Goal: Transaction & Acquisition: Purchase product/service

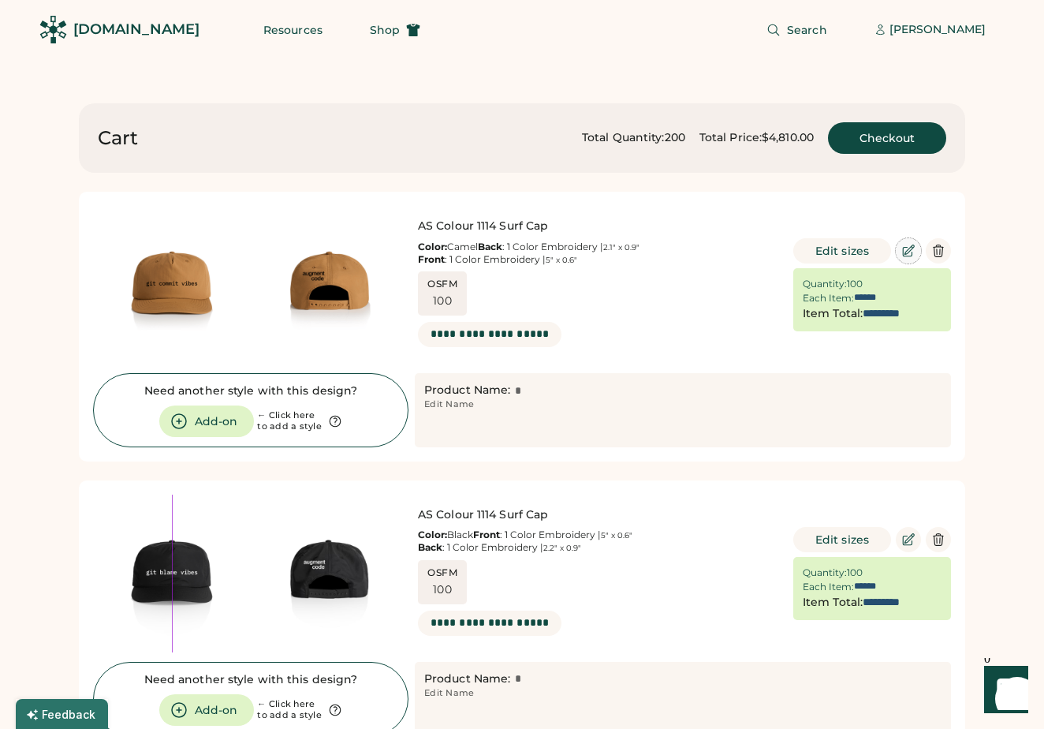
click at [903, 257] on icon at bounding box center [909, 251] width 14 height 14
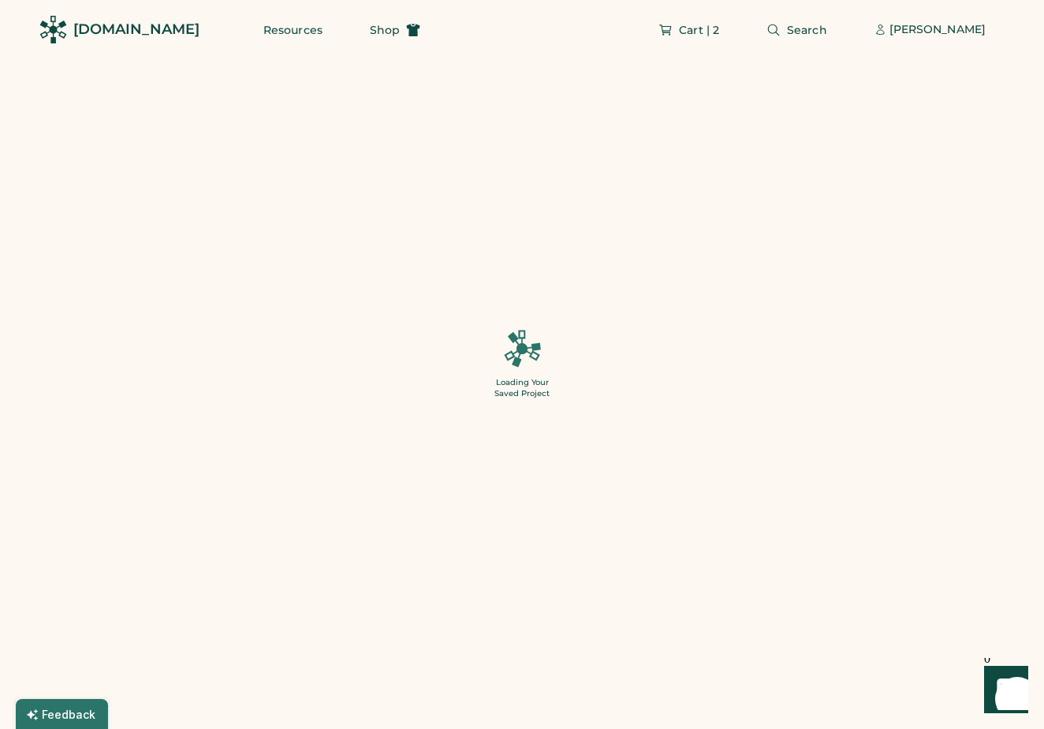
type input "***"
type input "******"
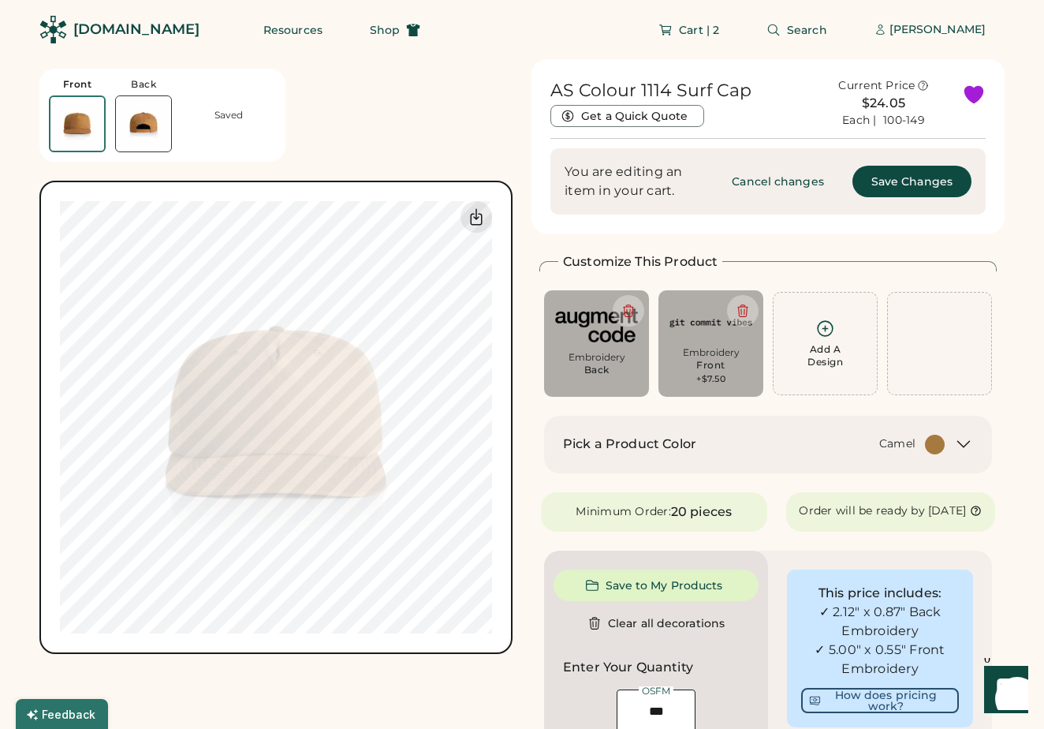
click at [958, 444] on icon at bounding box center [963, 444] width 19 height 19
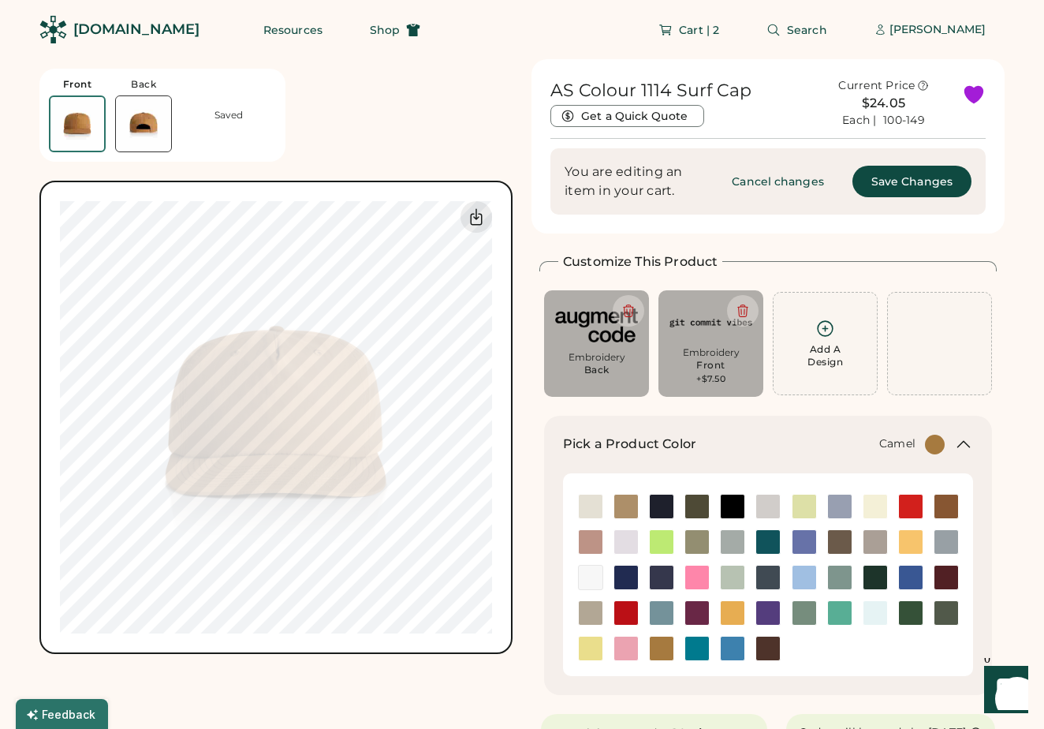
click at [727, 611] on img at bounding box center [733, 613] width 24 height 24
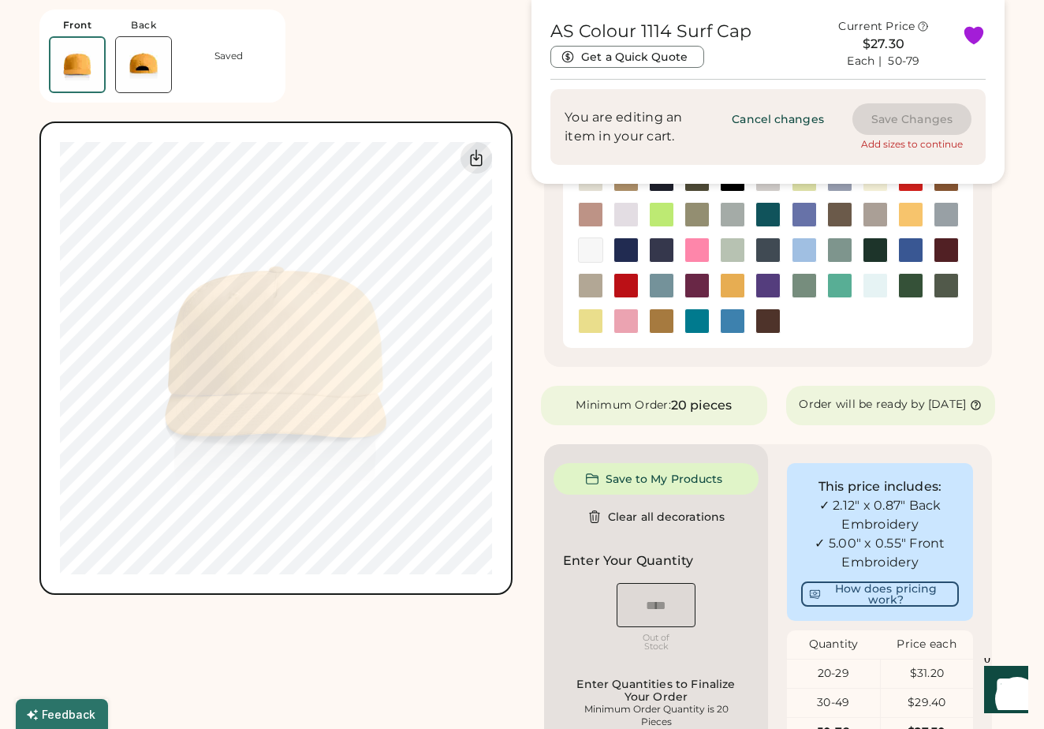
scroll to position [331, 0]
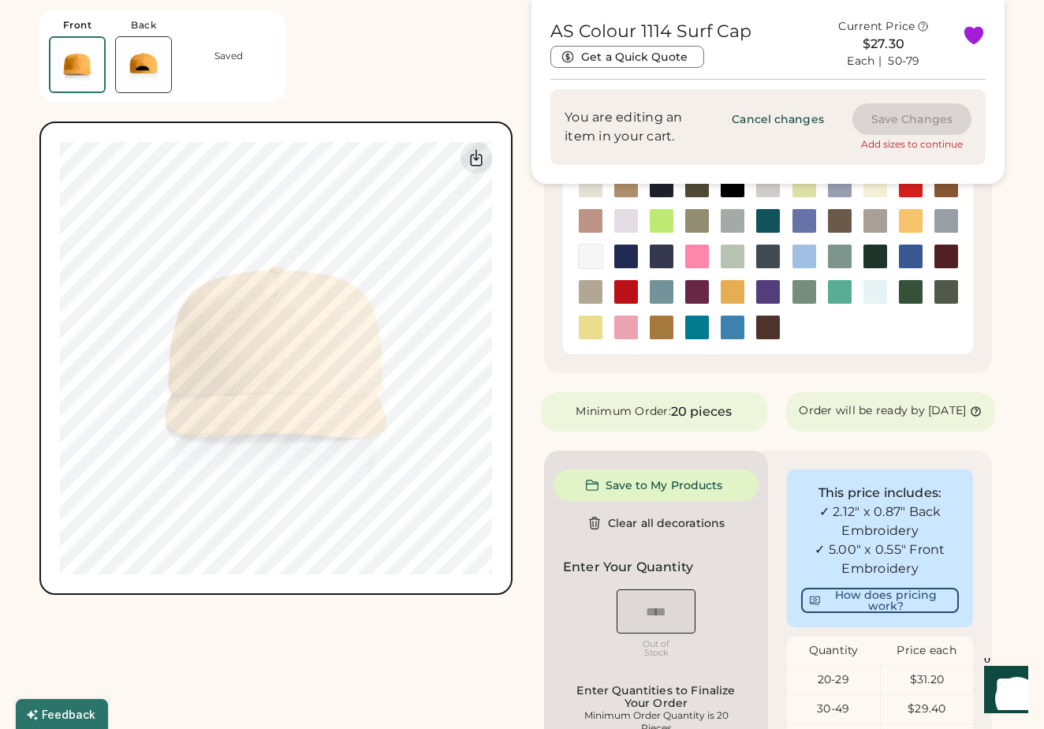
click at [908, 218] on img at bounding box center [911, 221] width 24 height 24
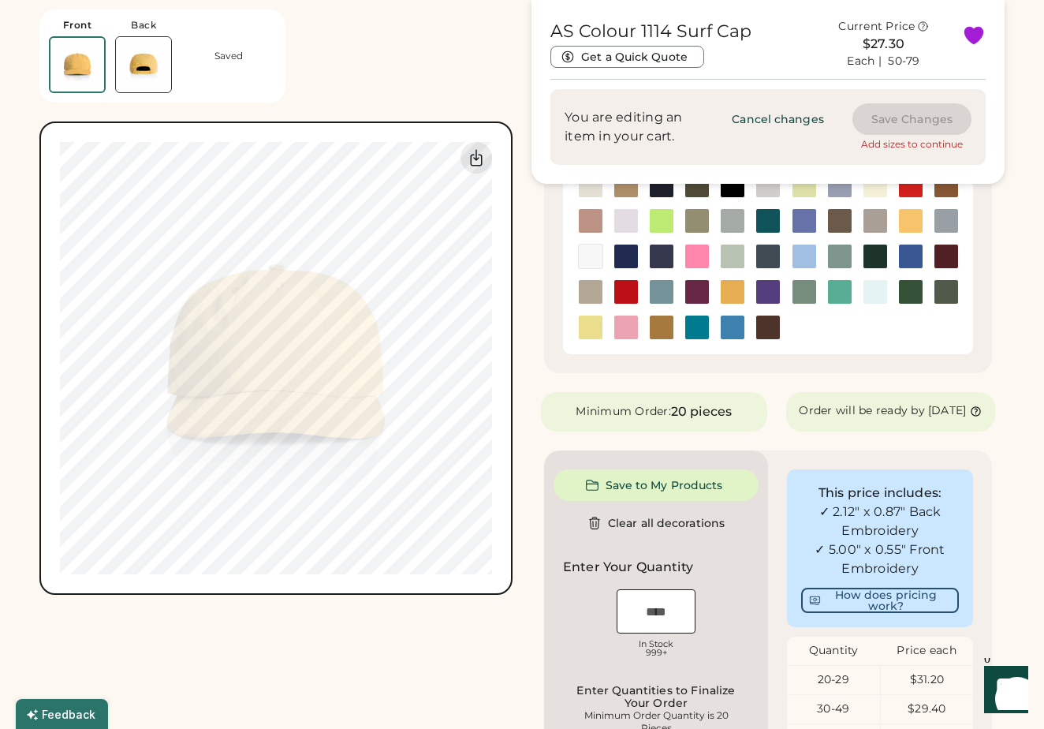
click at [728, 289] on img at bounding box center [733, 292] width 24 height 24
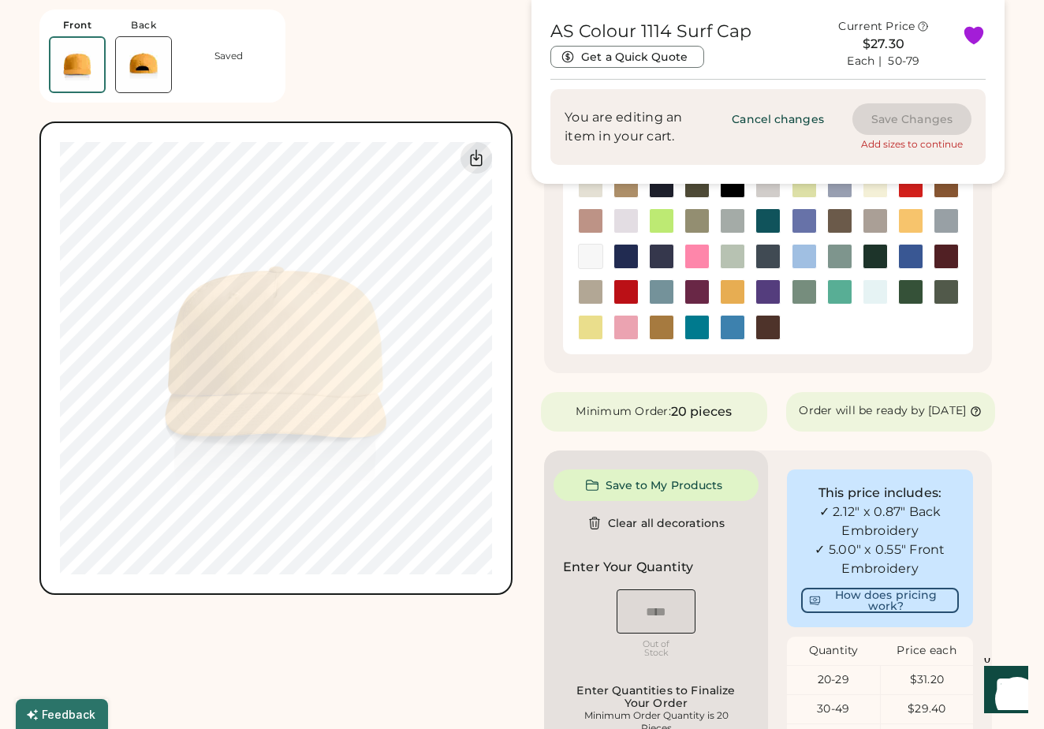
click at [657, 327] on img at bounding box center [662, 328] width 24 height 24
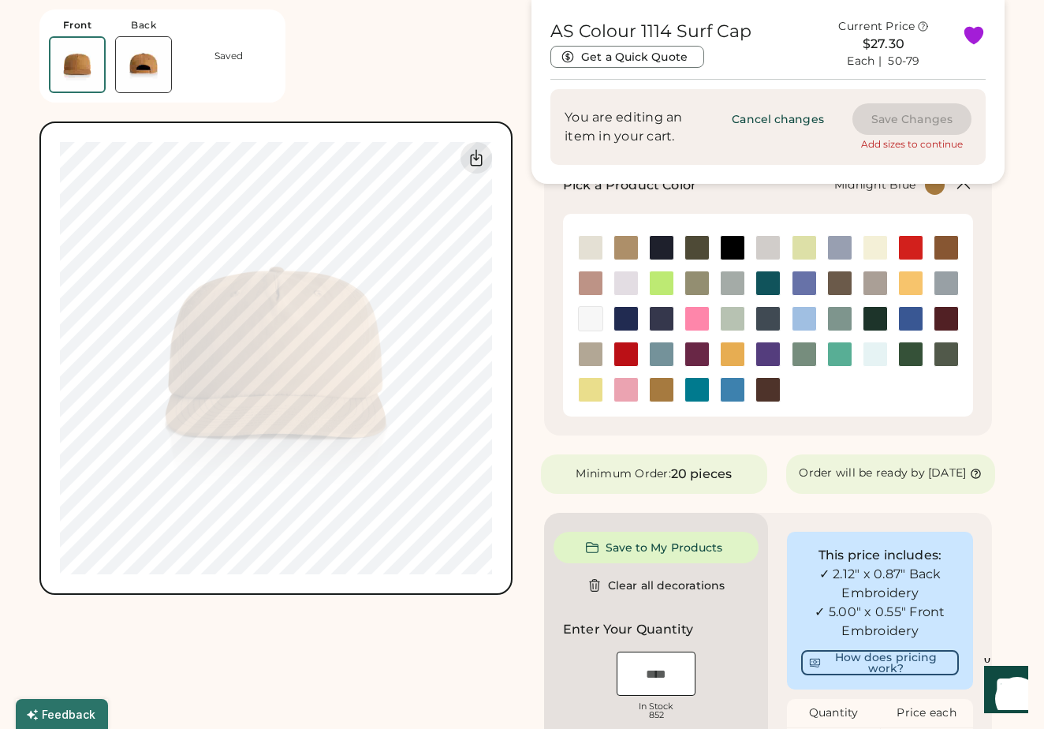
scroll to position [256, 0]
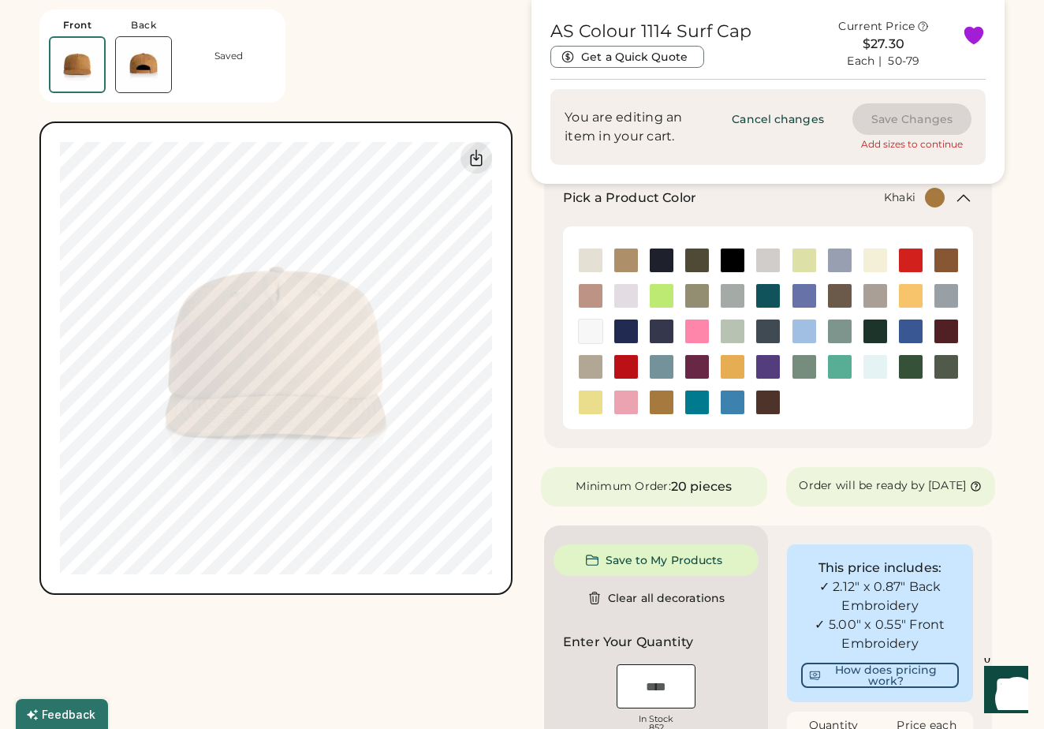
click at [623, 260] on img at bounding box center [626, 260] width 24 height 24
click at [735, 375] on img at bounding box center [733, 367] width 24 height 24
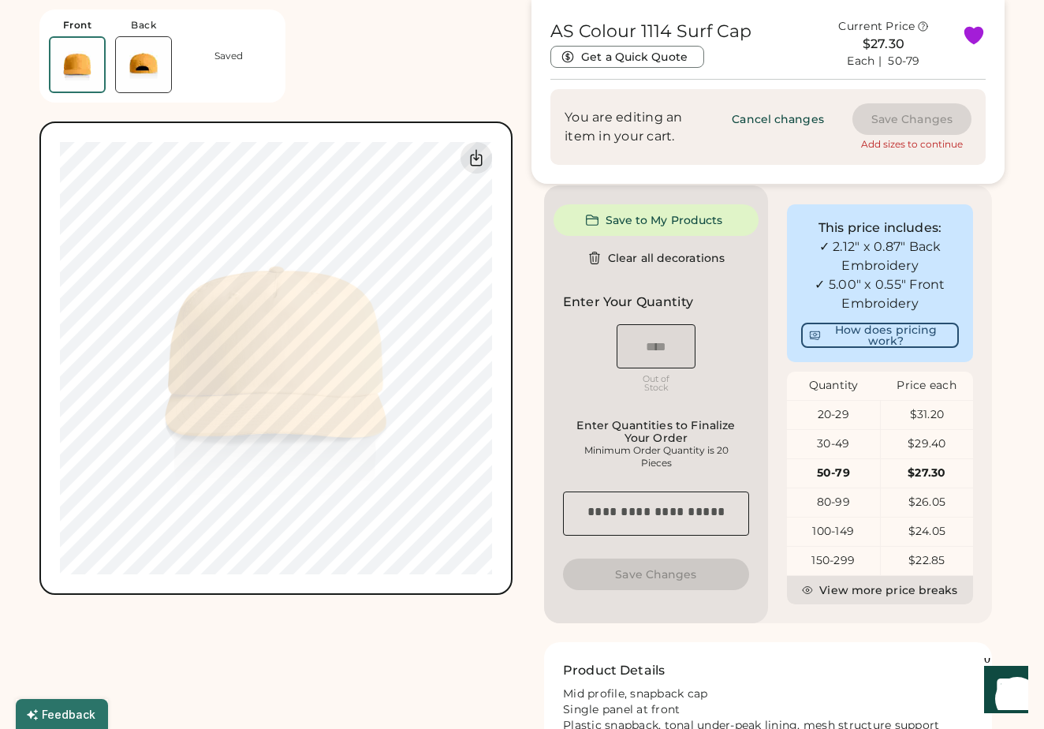
scroll to position [607, 0]
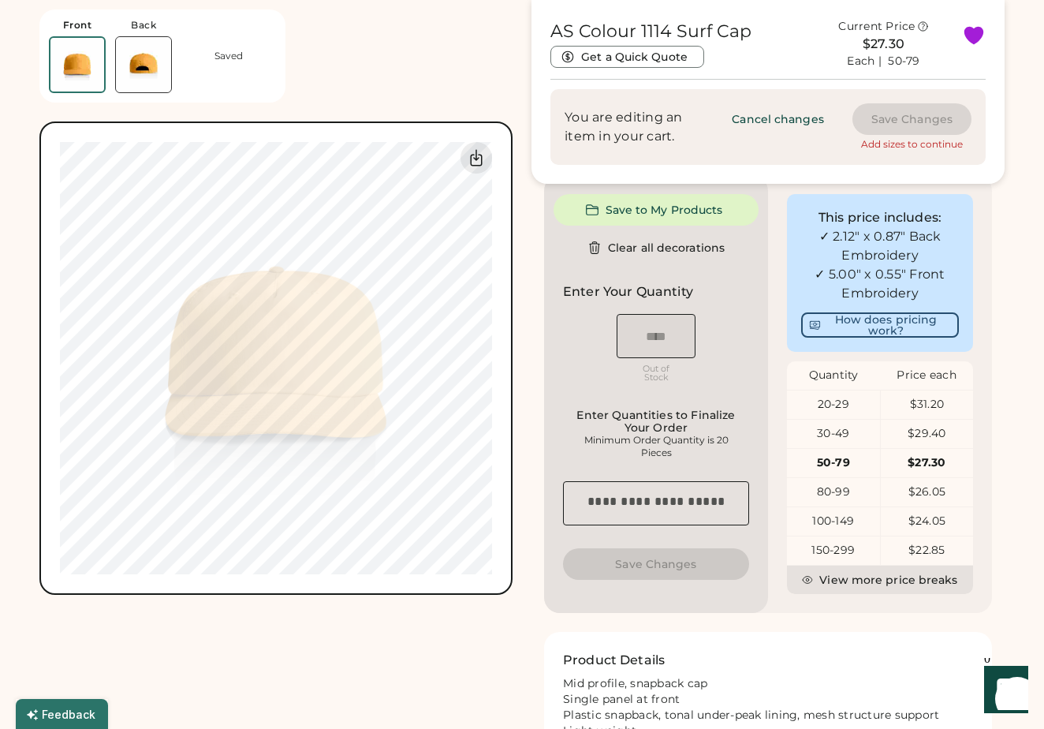
click at [663, 459] on div "Minimum Order Quantity is 20 Pieces" at bounding box center [656, 446] width 177 height 25
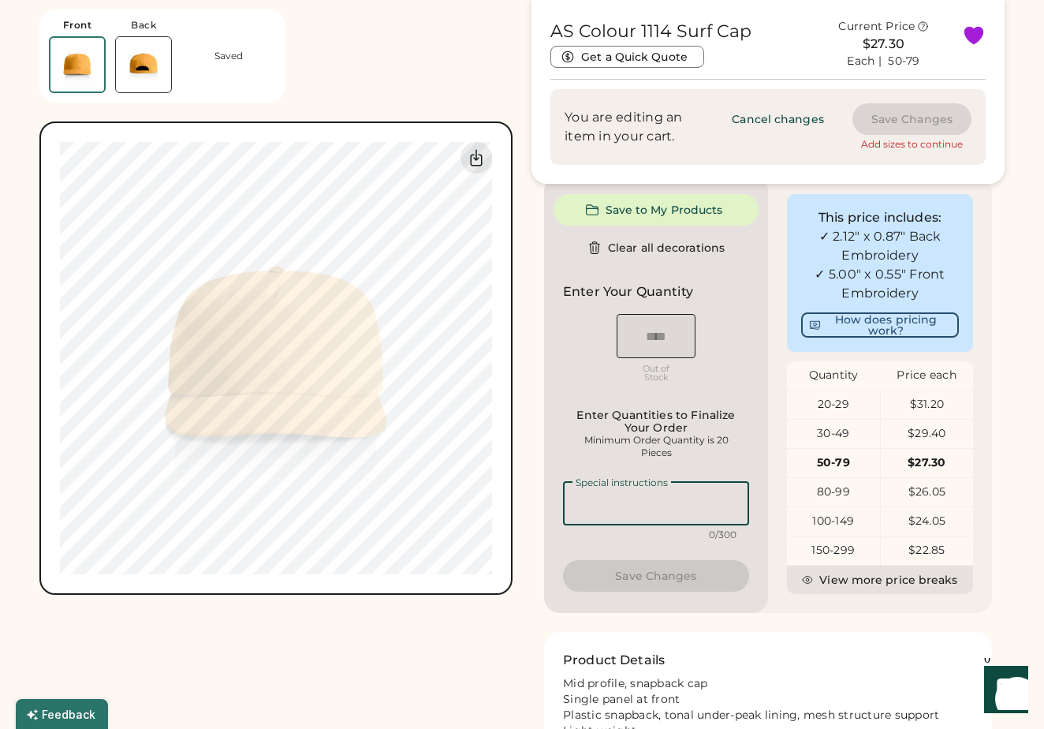
click at [644, 514] on textarea at bounding box center [656, 503] width 186 height 44
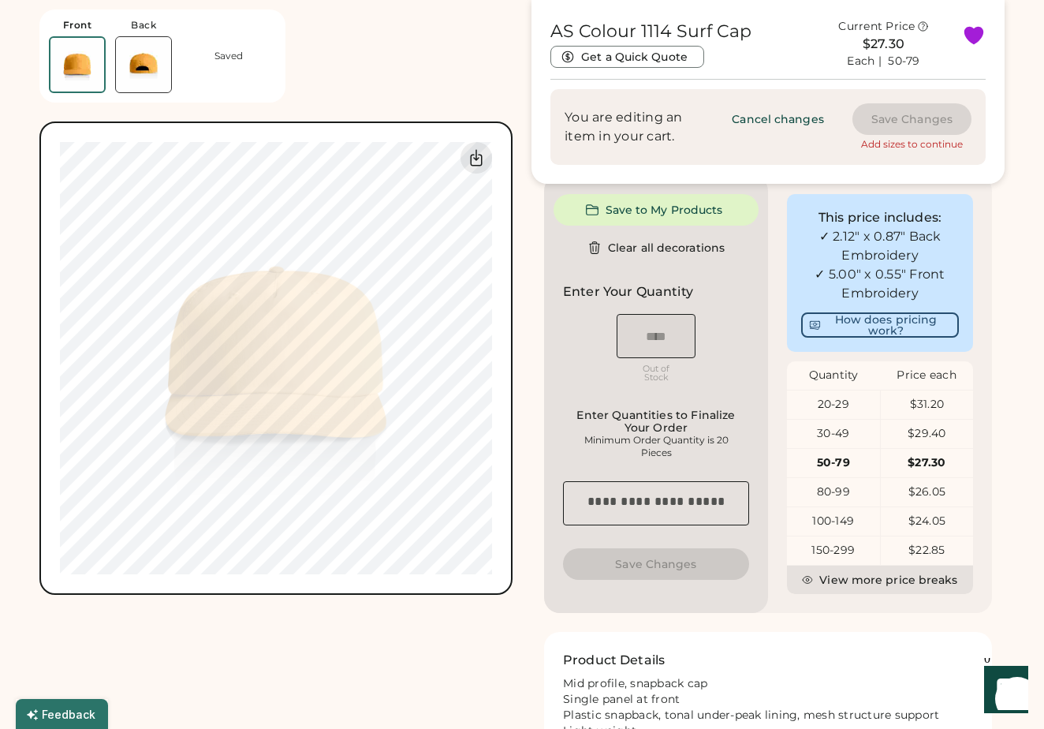
click at [839, 506] on div "80-99" at bounding box center [833, 492] width 93 height 28
click at [831, 500] on div "80-99" at bounding box center [833, 492] width 93 height 16
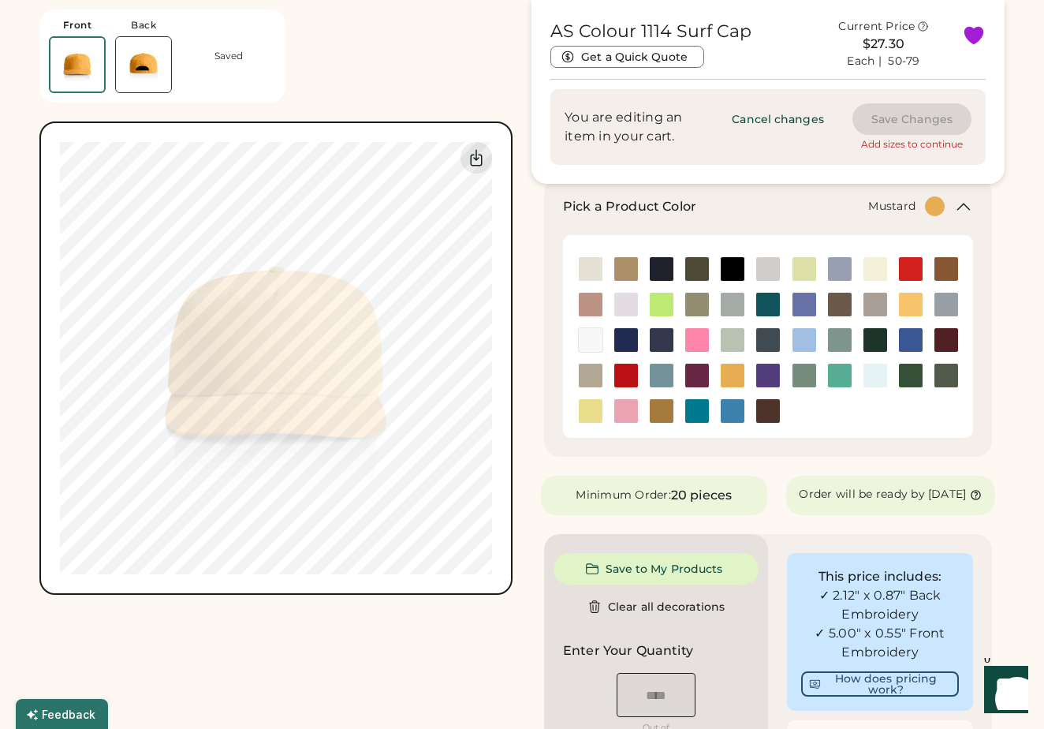
scroll to position [258, 0]
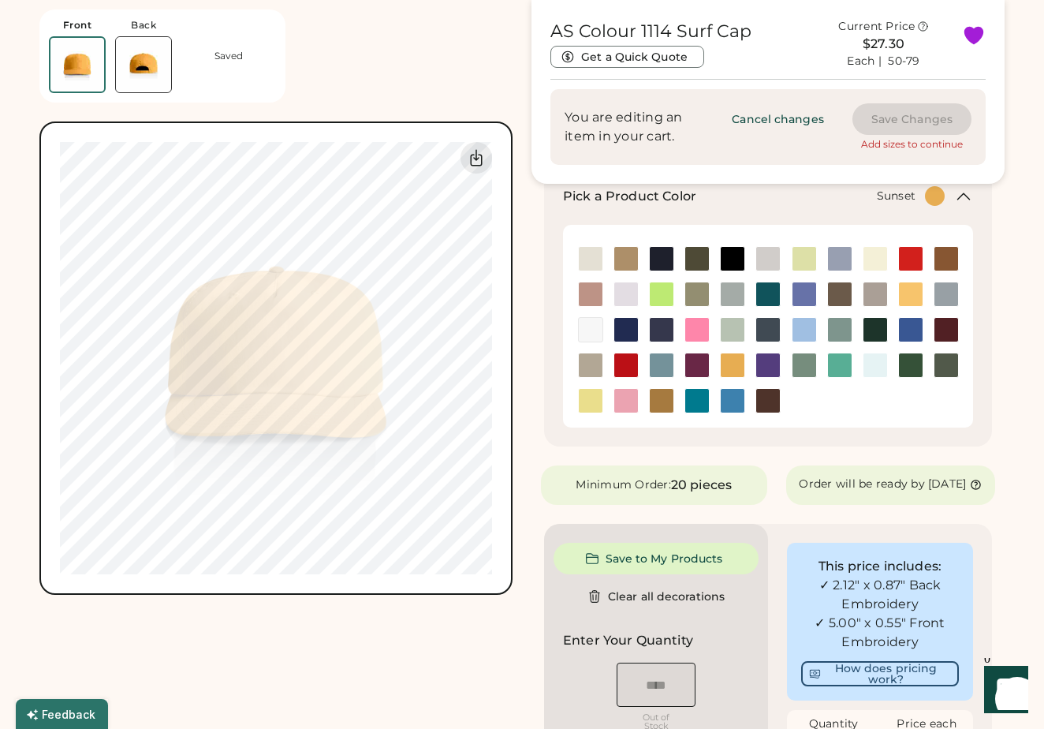
click at [909, 294] on img at bounding box center [911, 294] width 24 height 24
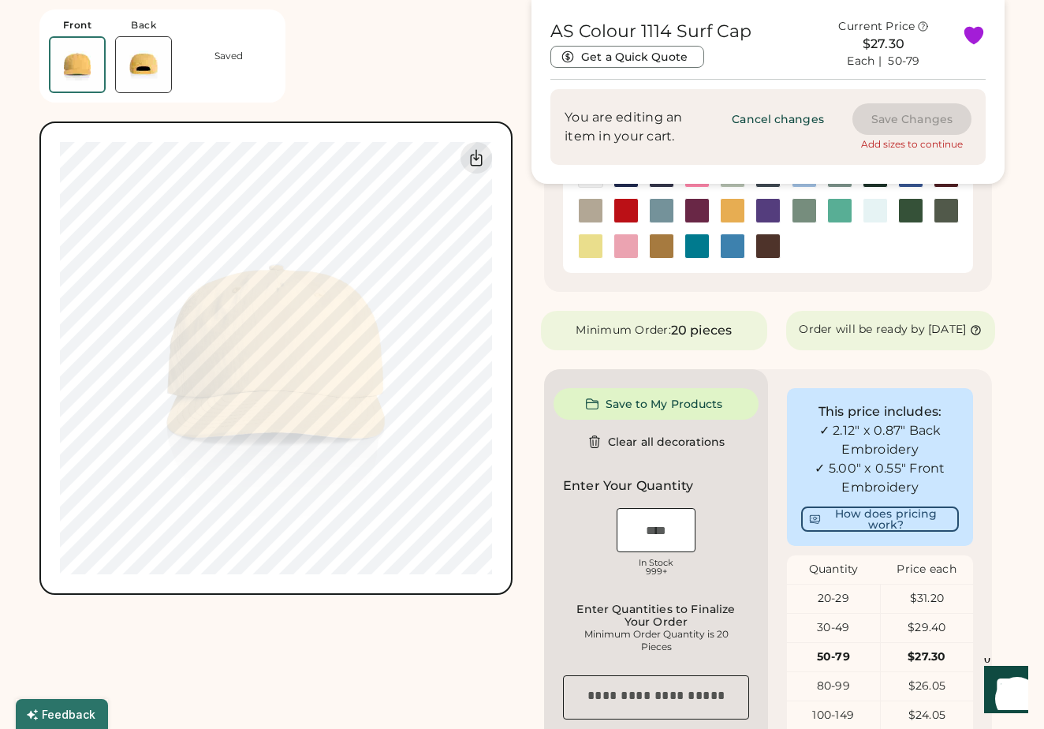
scroll to position [406, 0]
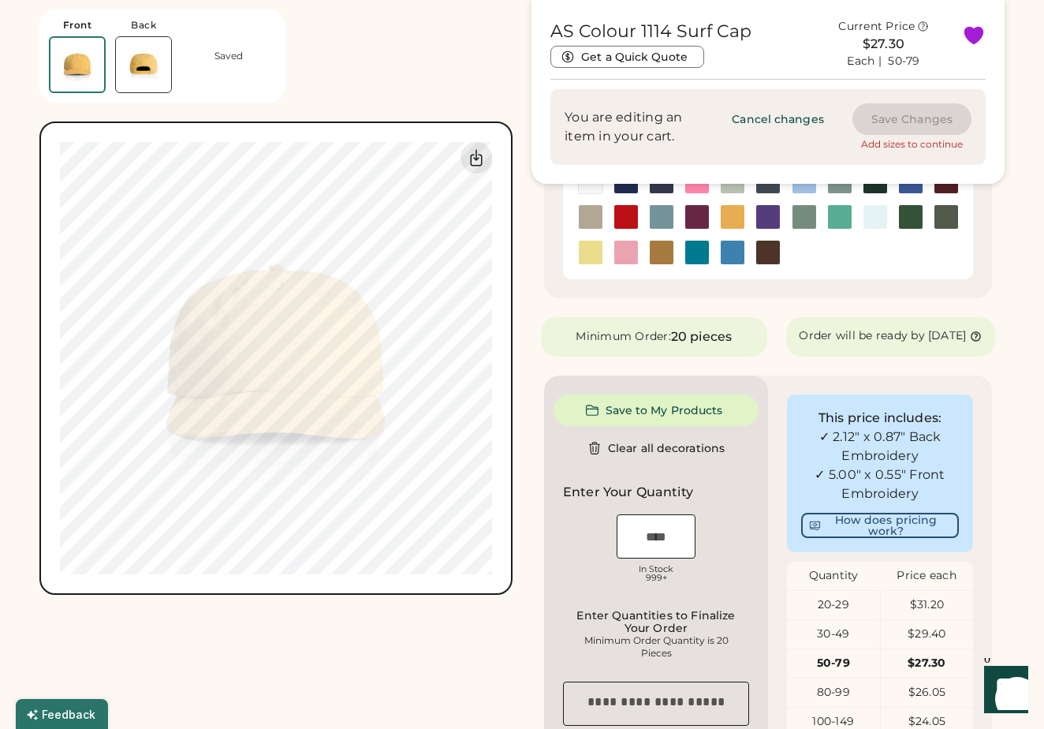
click at [731, 215] on img at bounding box center [733, 217] width 24 height 24
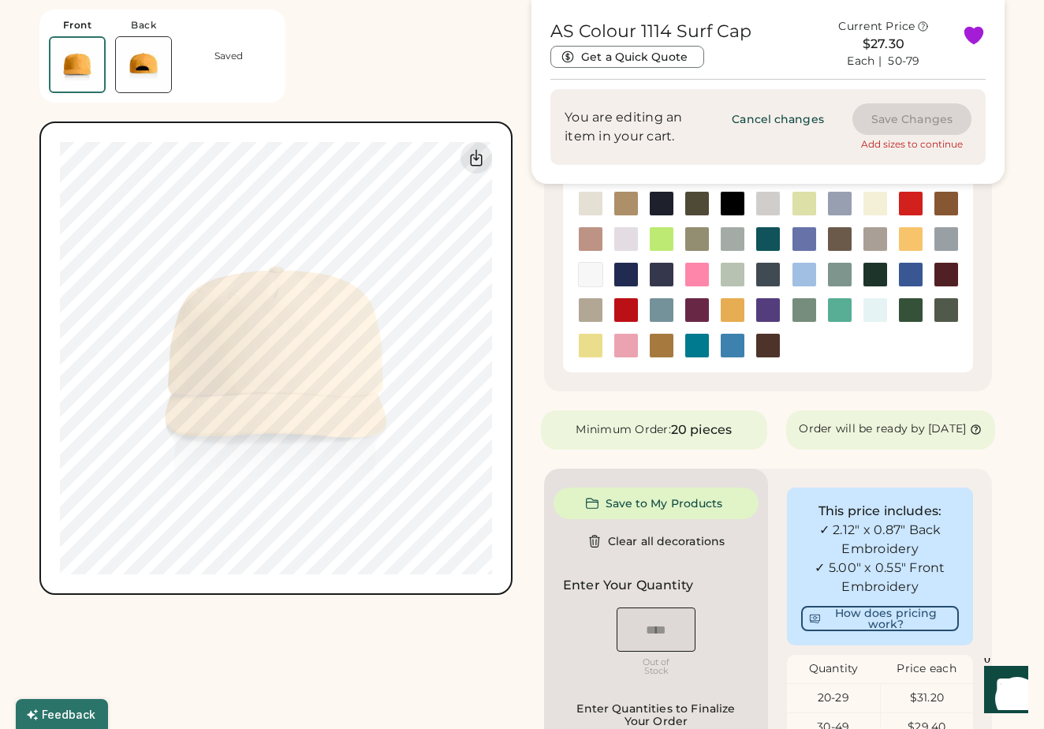
scroll to position [315, 0]
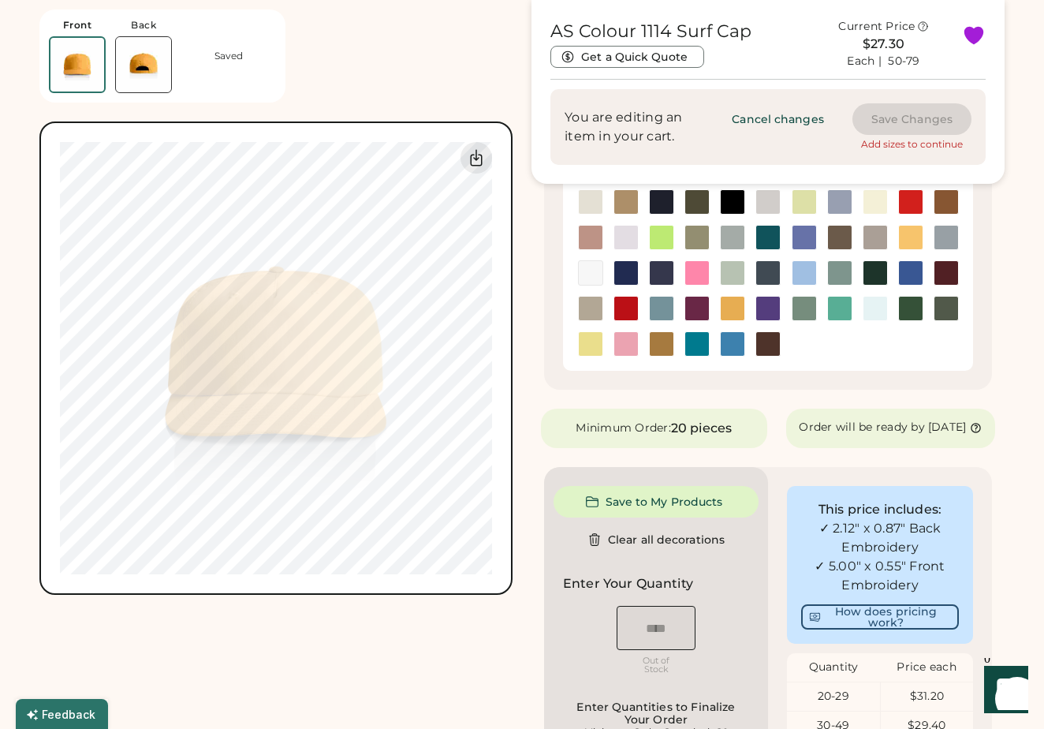
click at [910, 237] on img at bounding box center [911, 238] width 24 height 24
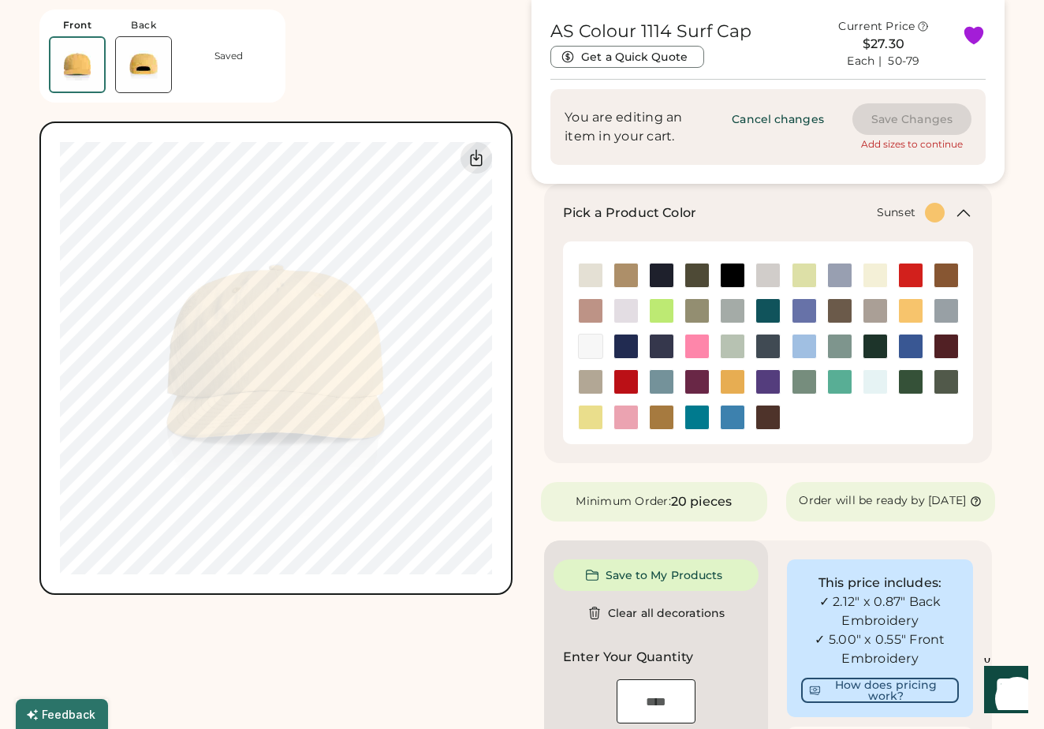
scroll to position [242, 0]
click at [585, 413] on img at bounding box center [591, 417] width 24 height 24
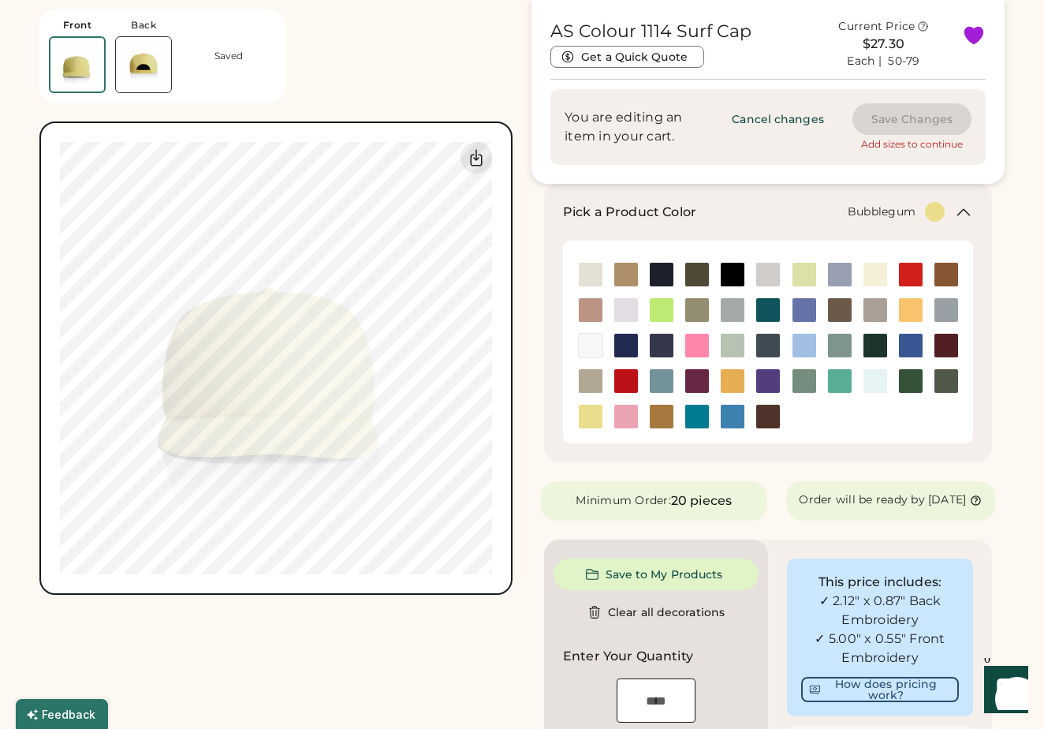
click at [625, 415] on img at bounding box center [626, 417] width 24 height 24
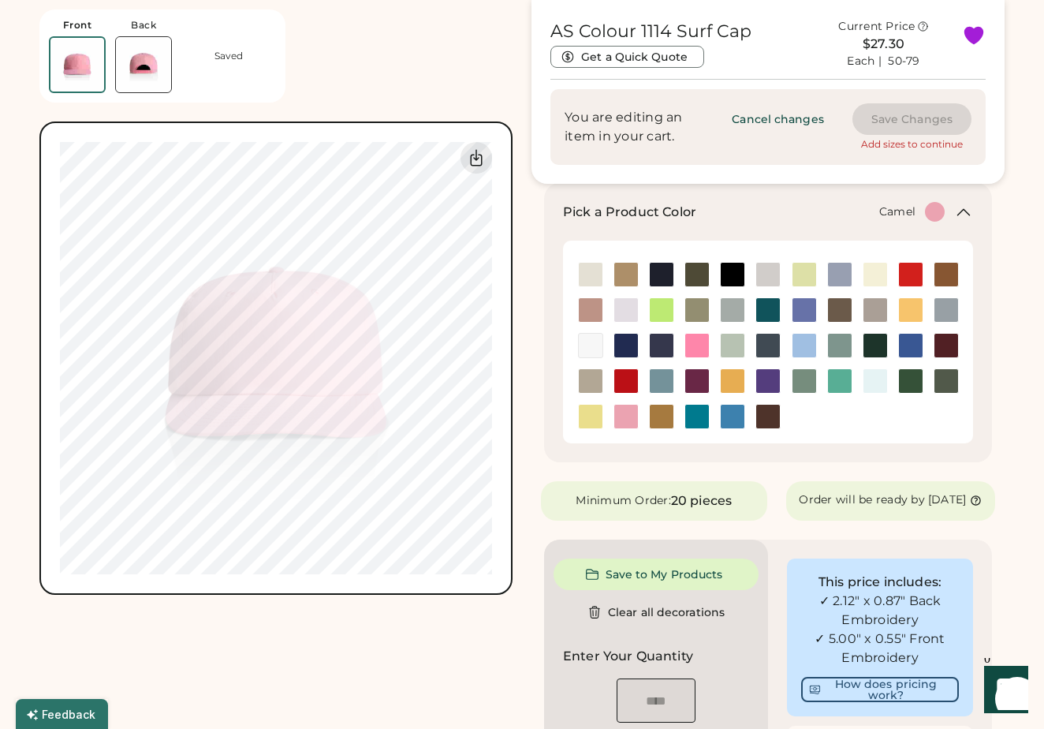
click at [660, 418] on img at bounding box center [662, 417] width 24 height 24
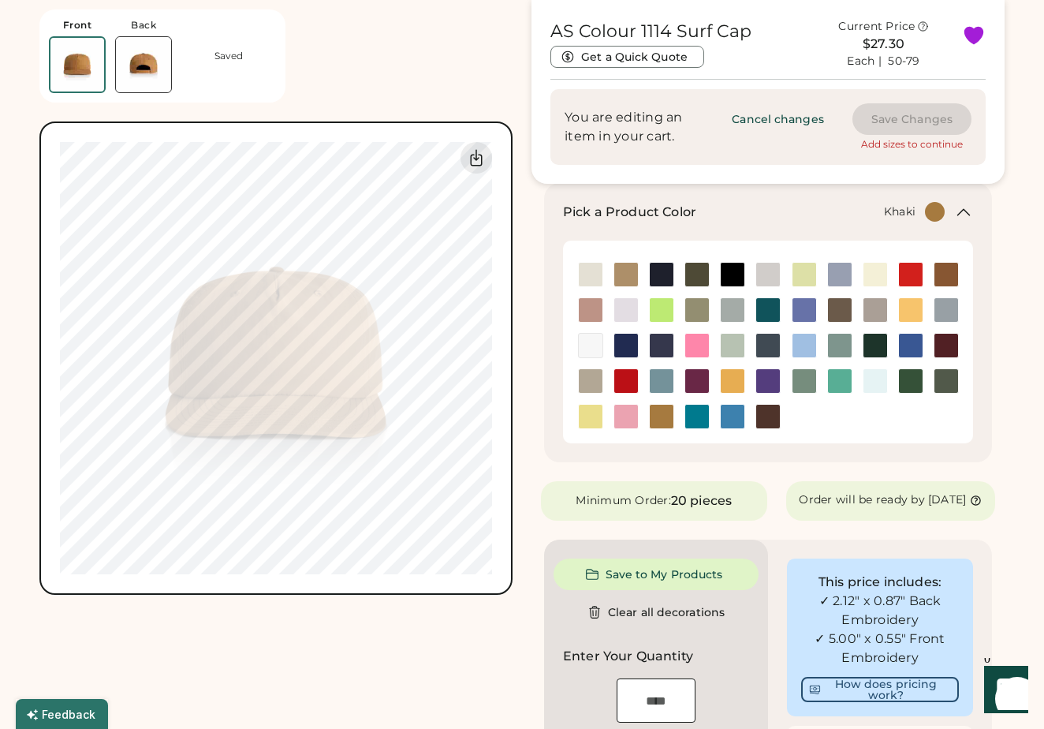
click at [625, 273] on img at bounding box center [626, 275] width 24 height 24
click at [586, 306] on img at bounding box center [591, 310] width 24 height 24
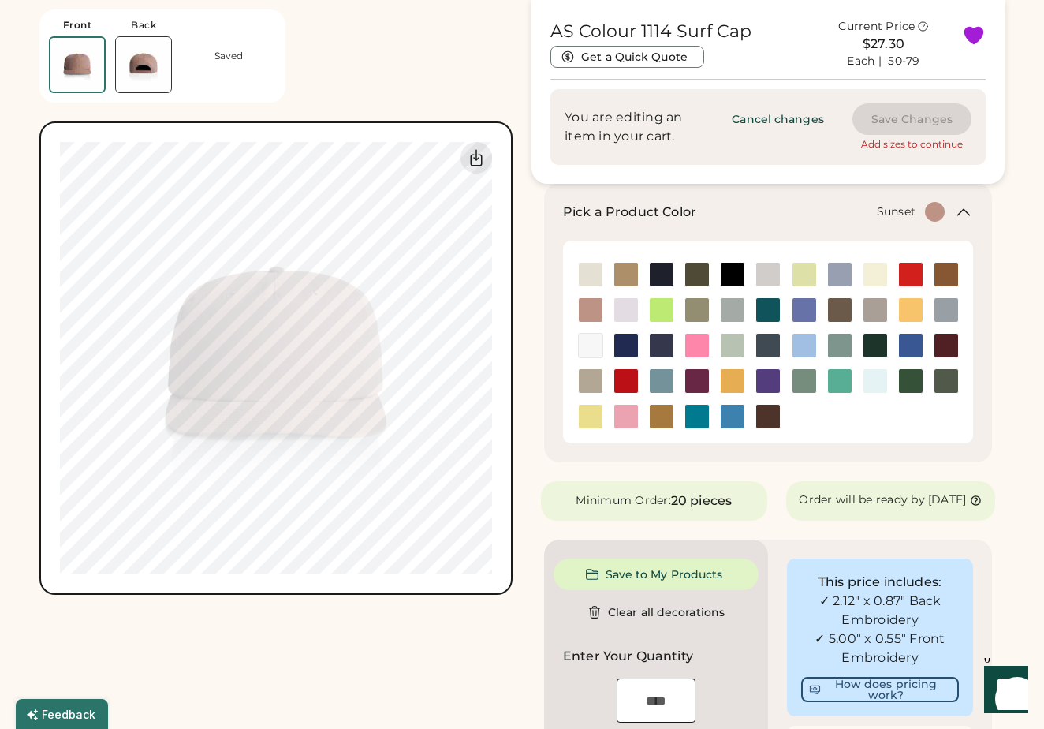
click at [901, 306] on img at bounding box center [911, 310] width 24 height 24
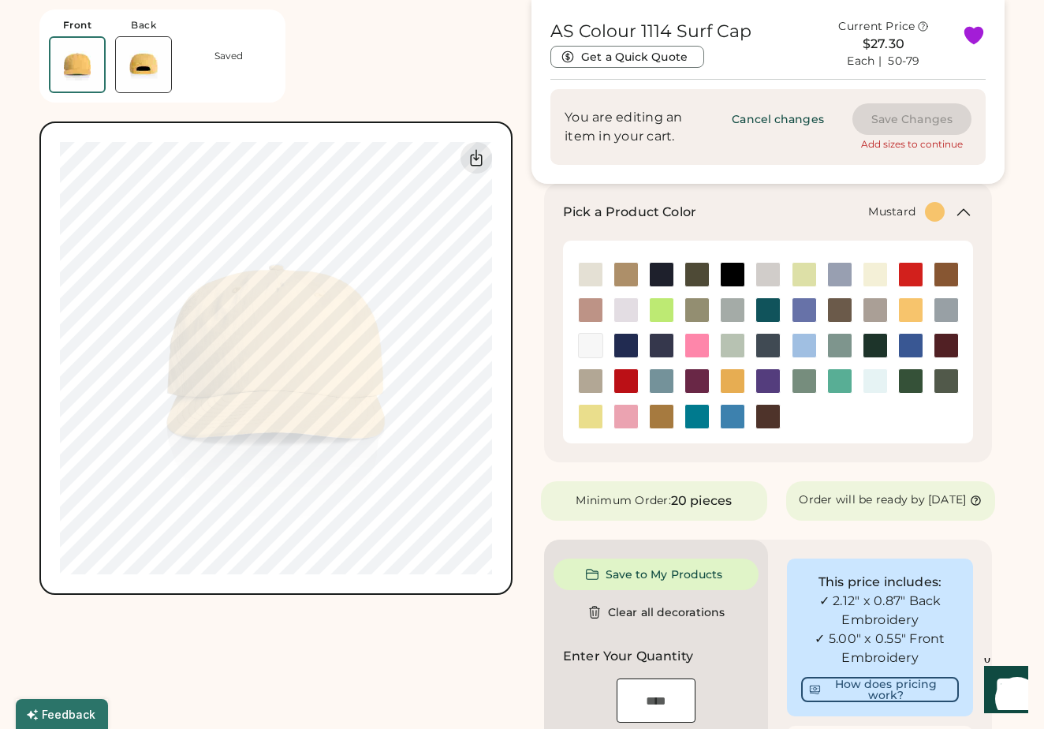
click at [727, 379] on img at bounding box center [733, 381] width 24 height 24
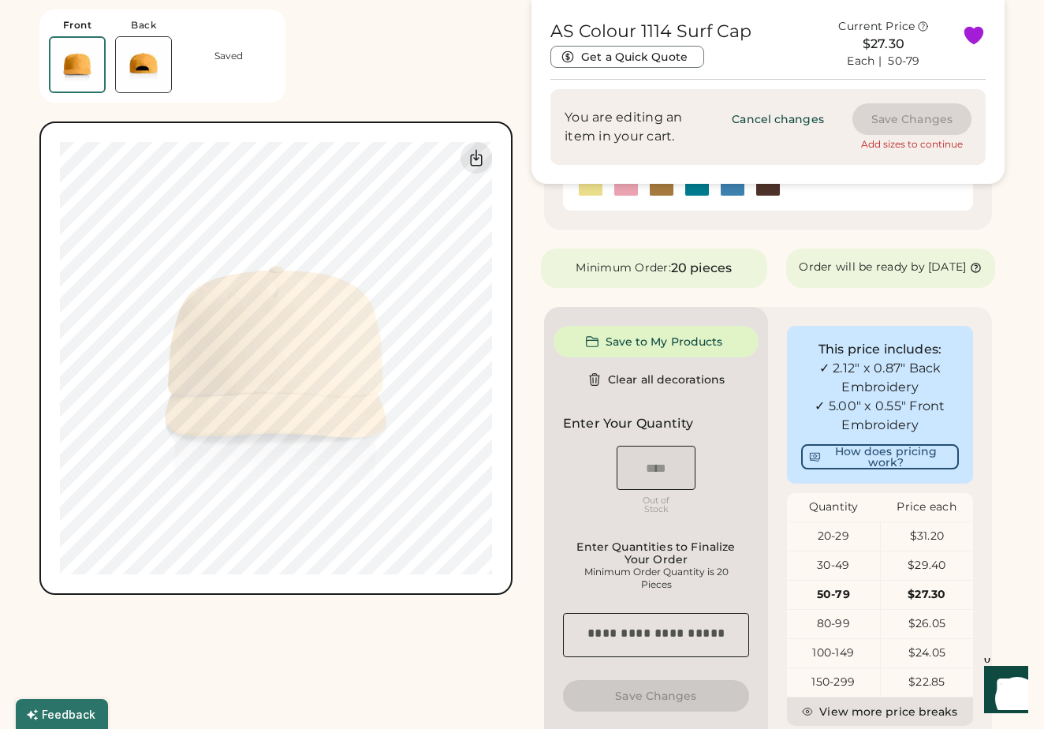
scroll to position [486, 0]
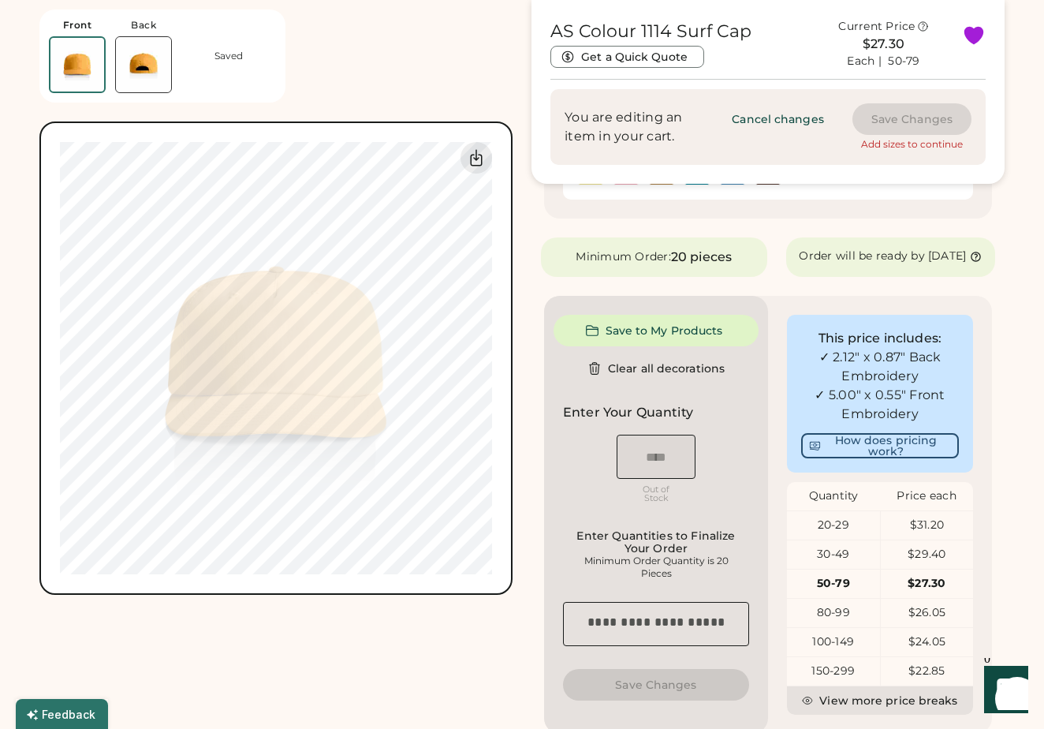
click at [643, 555] on div "Enter Quantities to Finalize Your Order" at bounding box center [656, 541] width 177 height 25
click at [637, 632] on textarea at bounding box center [656, 624] width 186 height 44
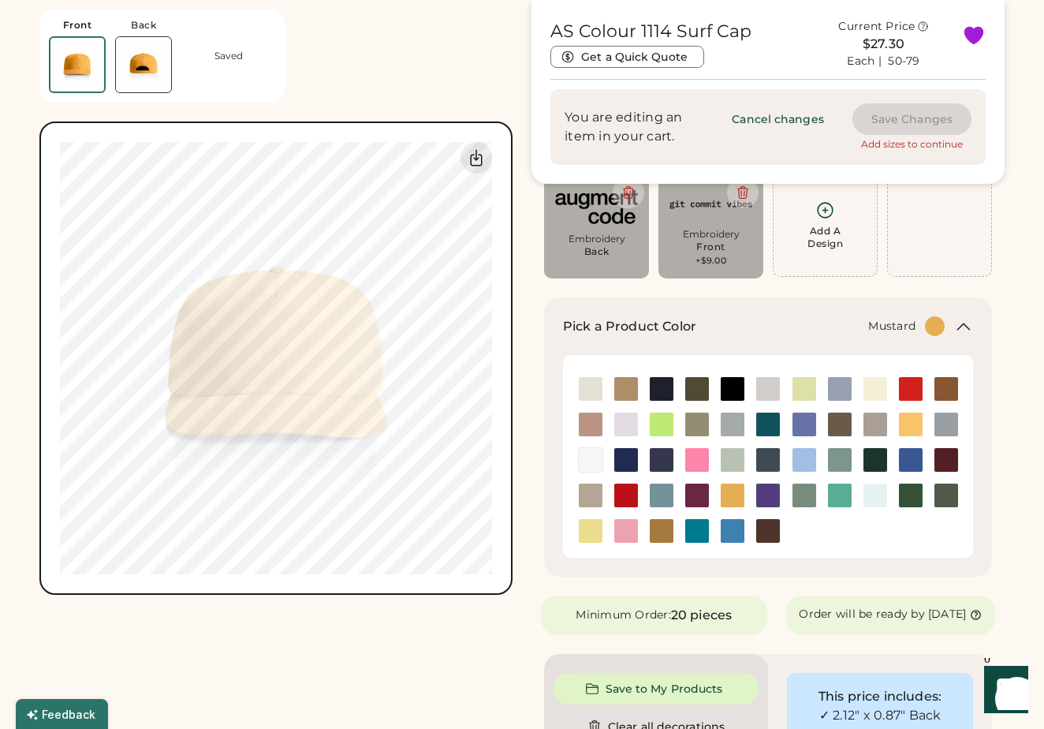
scroll to position [0, 0]
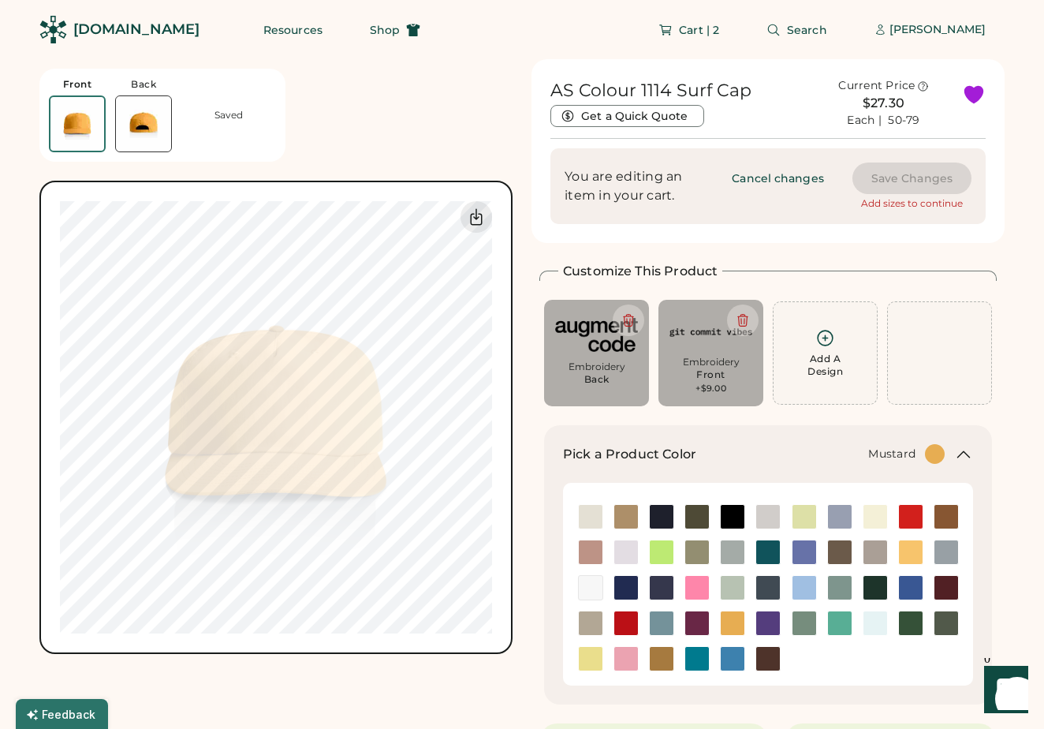
click at [911, 202] on div "Add sizes to continue" at bounding box center [912, 203] width 102 height 13
click at [905, 177] on button "Save Changes" at bounding box center [912, 178] width 119 height 32
click at [896, 179] on button "Save Changes" at bounding box center [912, 178] width 119 height 32
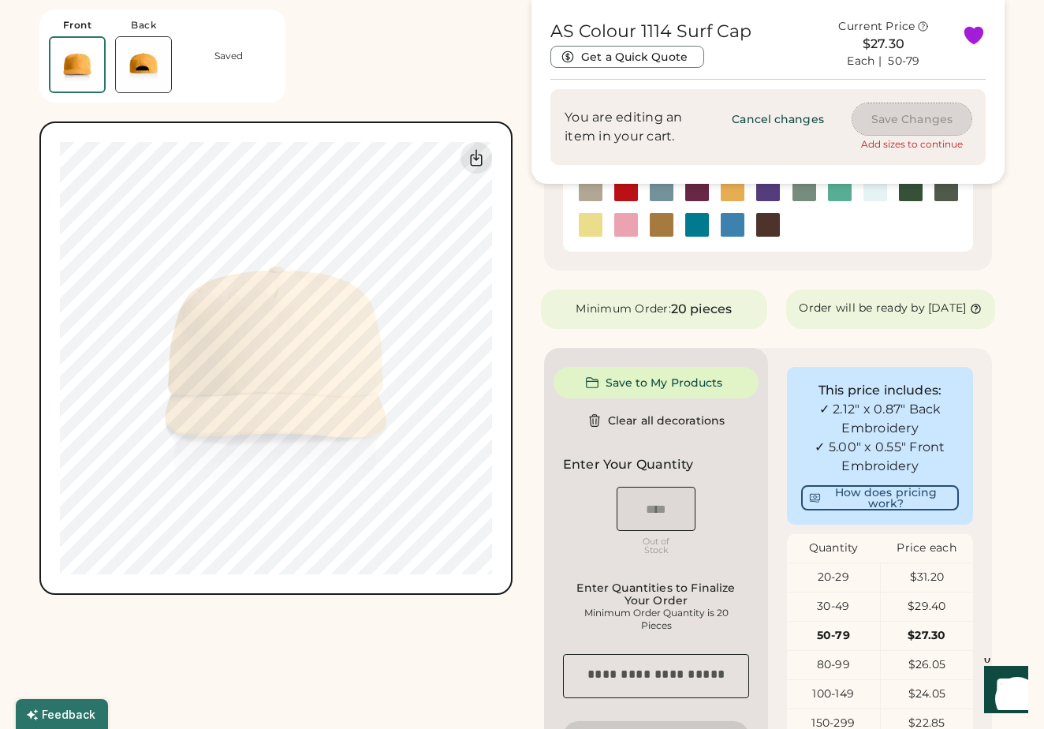
scroll to position [441, 0]
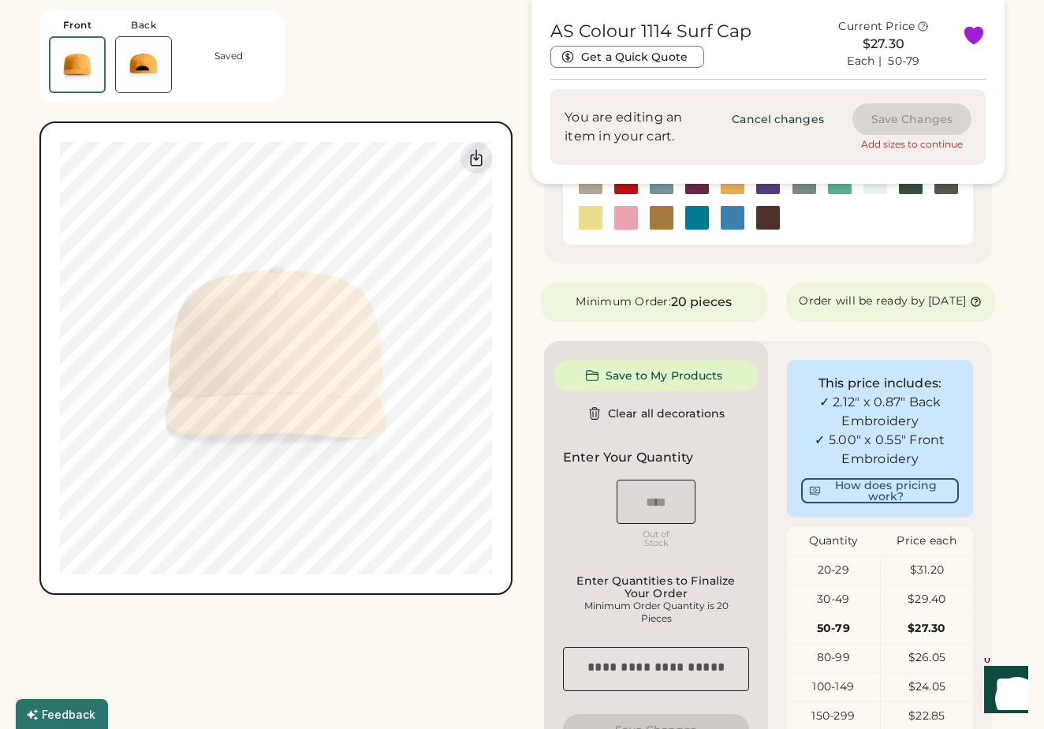
click at [771, 218] on img at bounding box center [768, 218] width 24 height 24
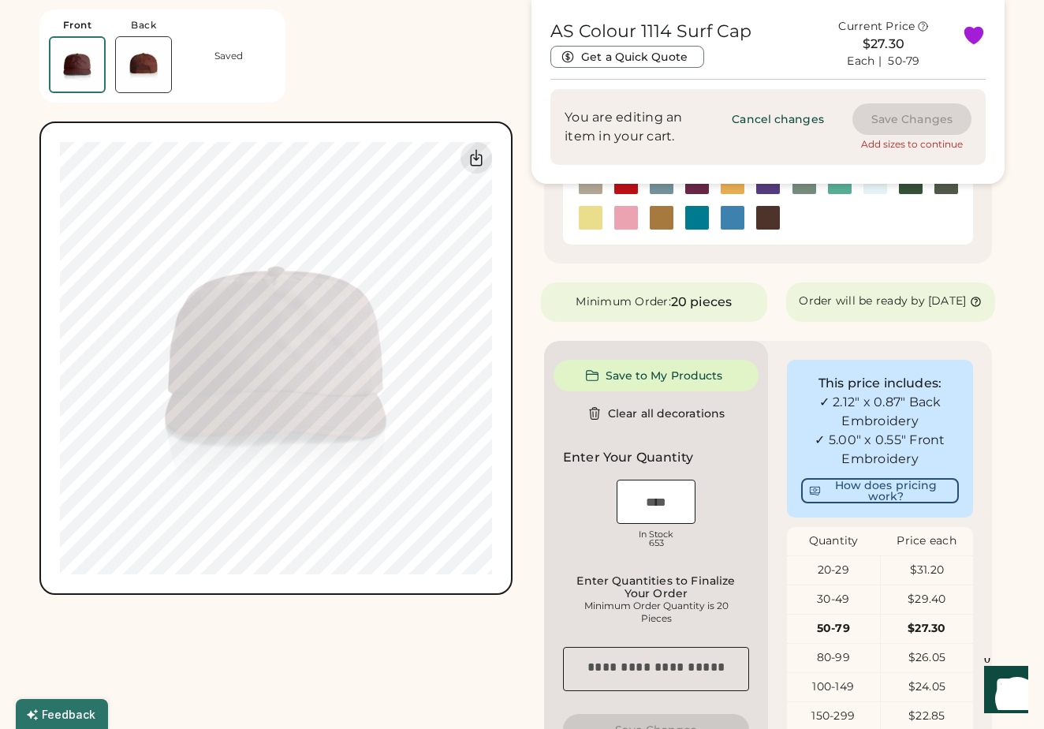
click at [738, 221] on img at bounding box center [733, 218] width 24 height 24
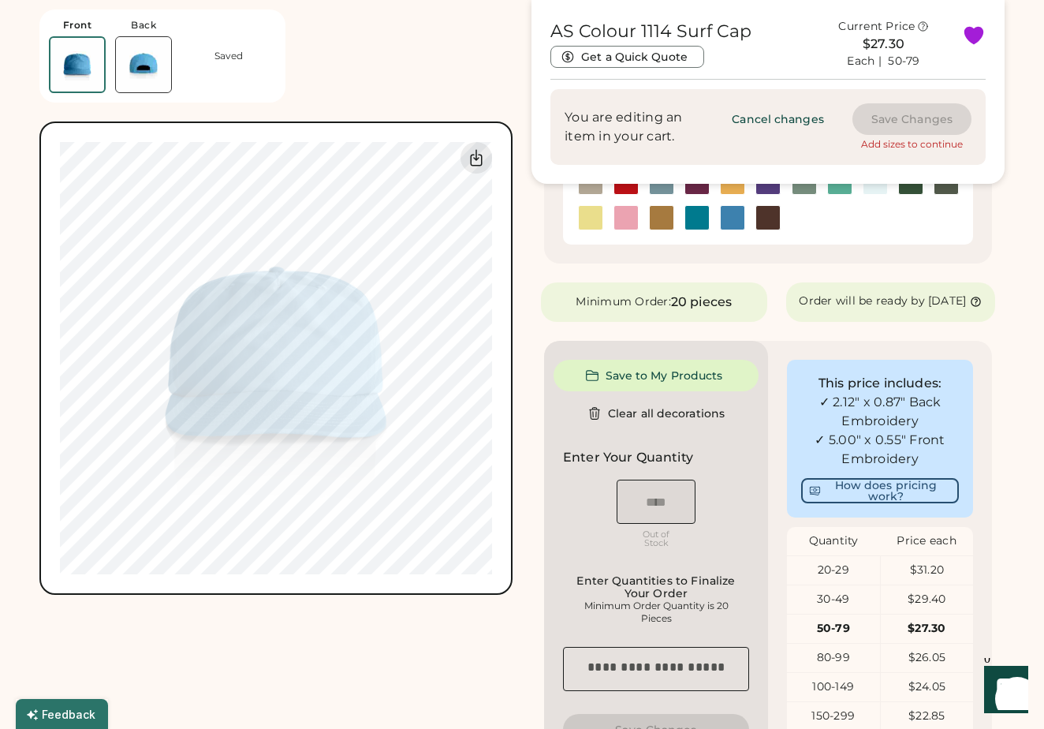
click at [693, 222] on img at bounding box center [697, 218] width 24 height 24
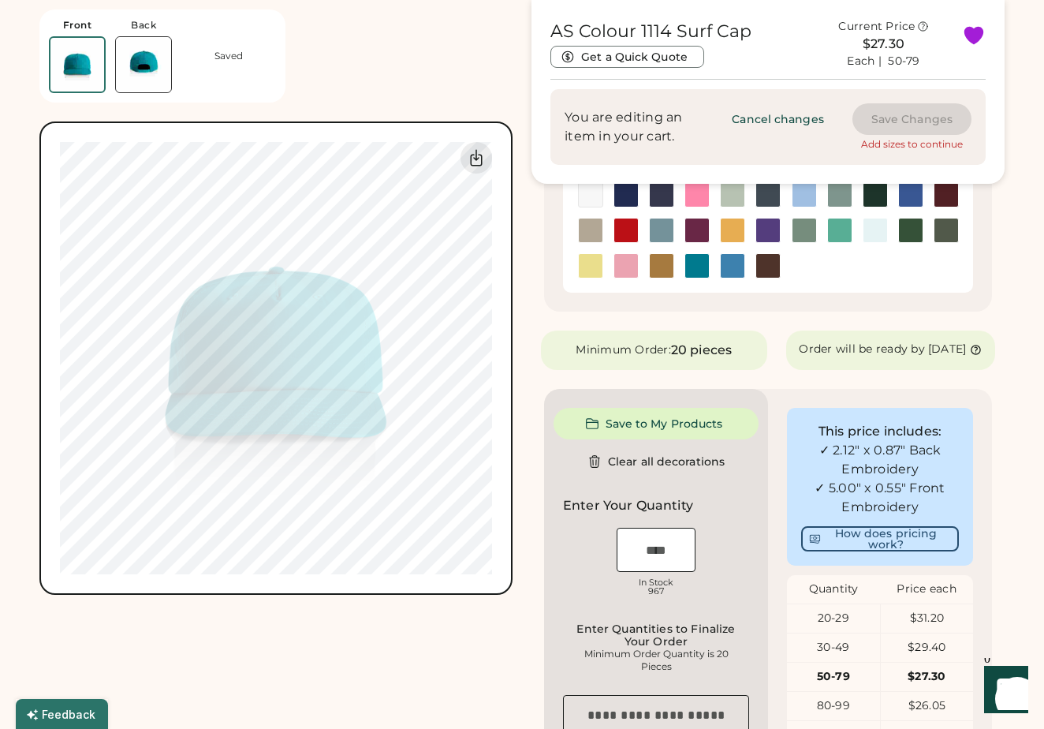
scroll to position [391, 0]
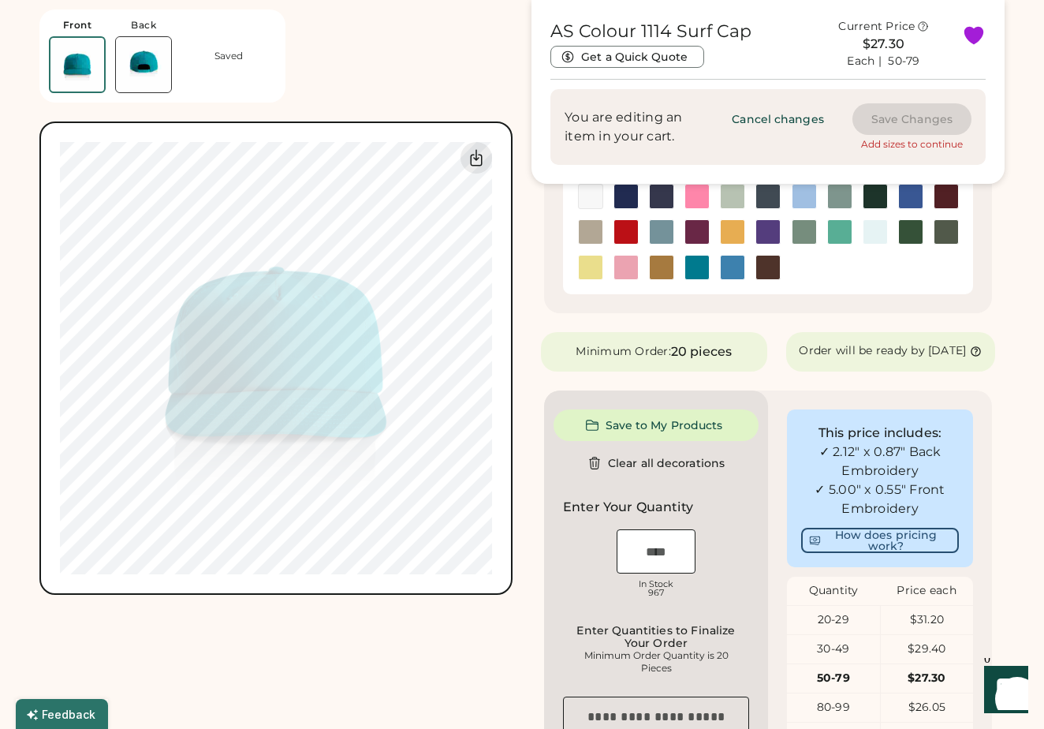
click at [664, 275] on img at bounding box center [662, 268] width 24 height 24
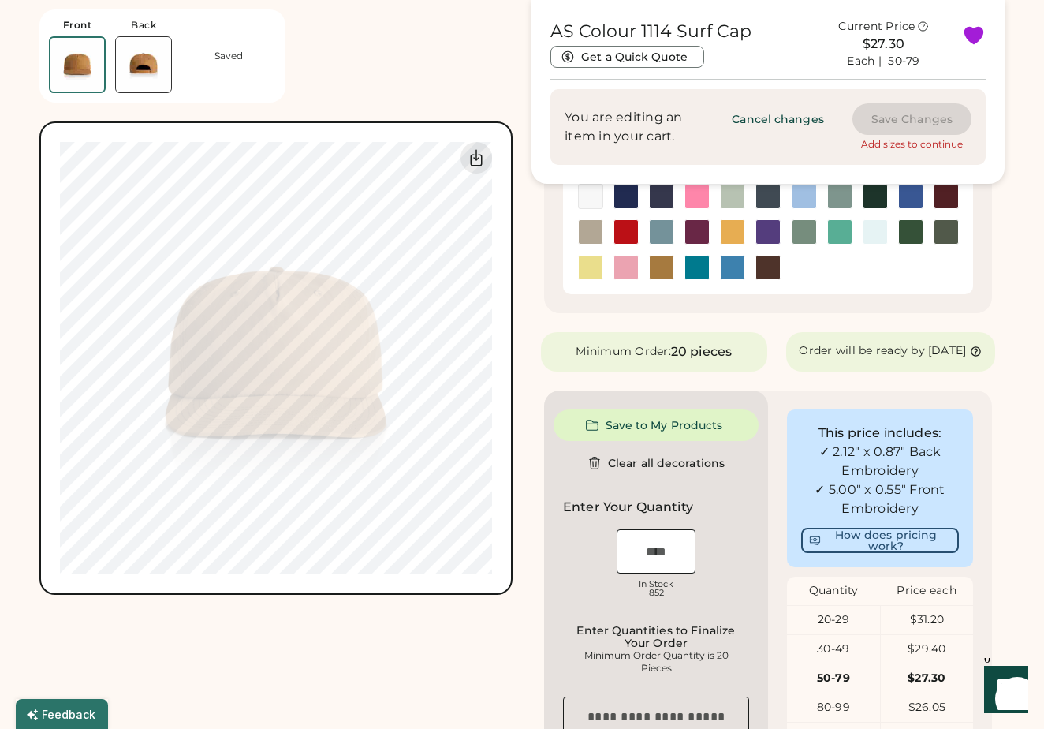
click at [628, 273] on img at bounding box center [626, 268] width 24 height 24
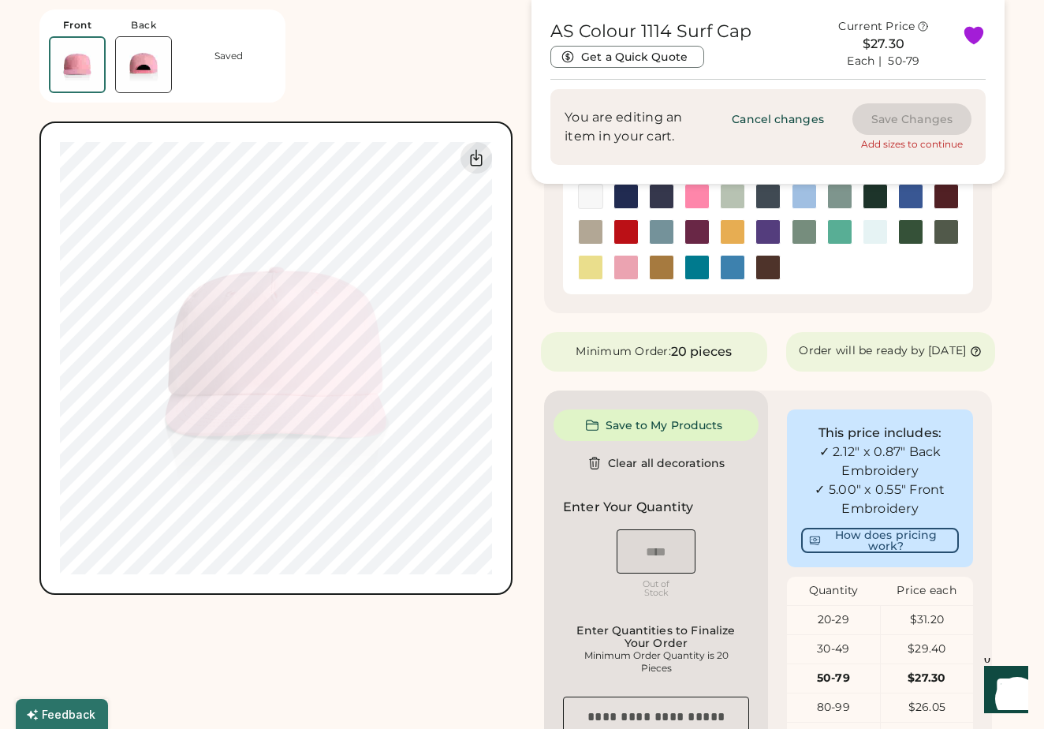
click at [603, 271] on div at bounding box center [590, 267] width 25 height 25
click at [596, 271] on img at bounding box center [591, 268] width 24 height 24
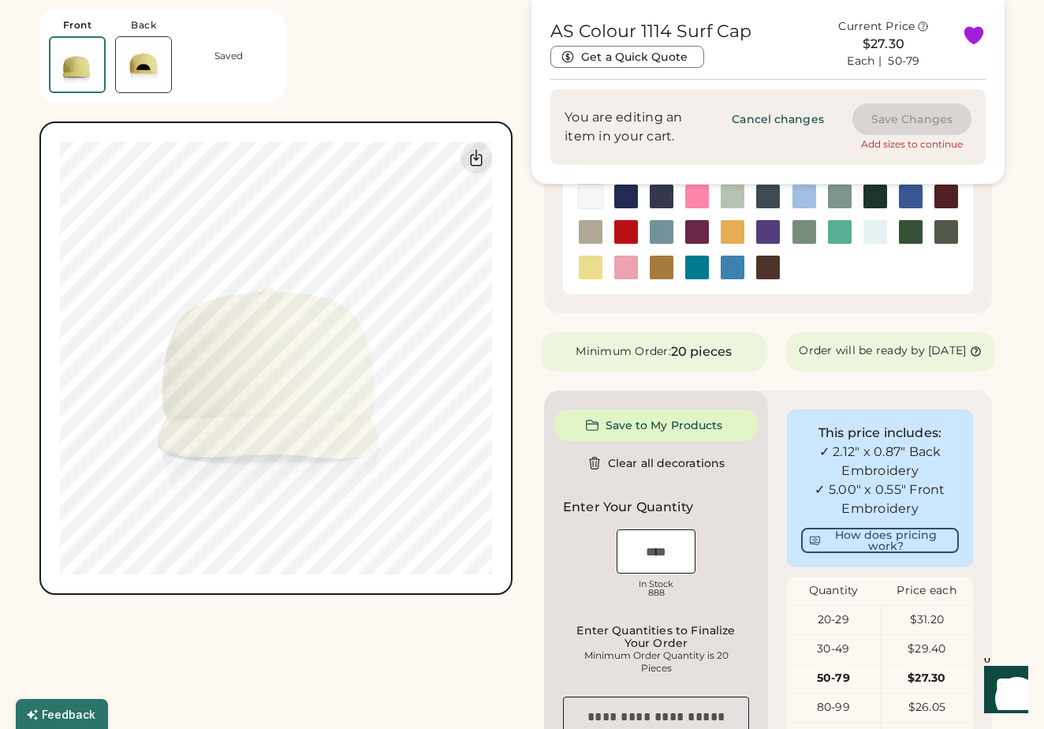
click at [594, 233] on img at bounding box center [591, 232] width 24 height 24
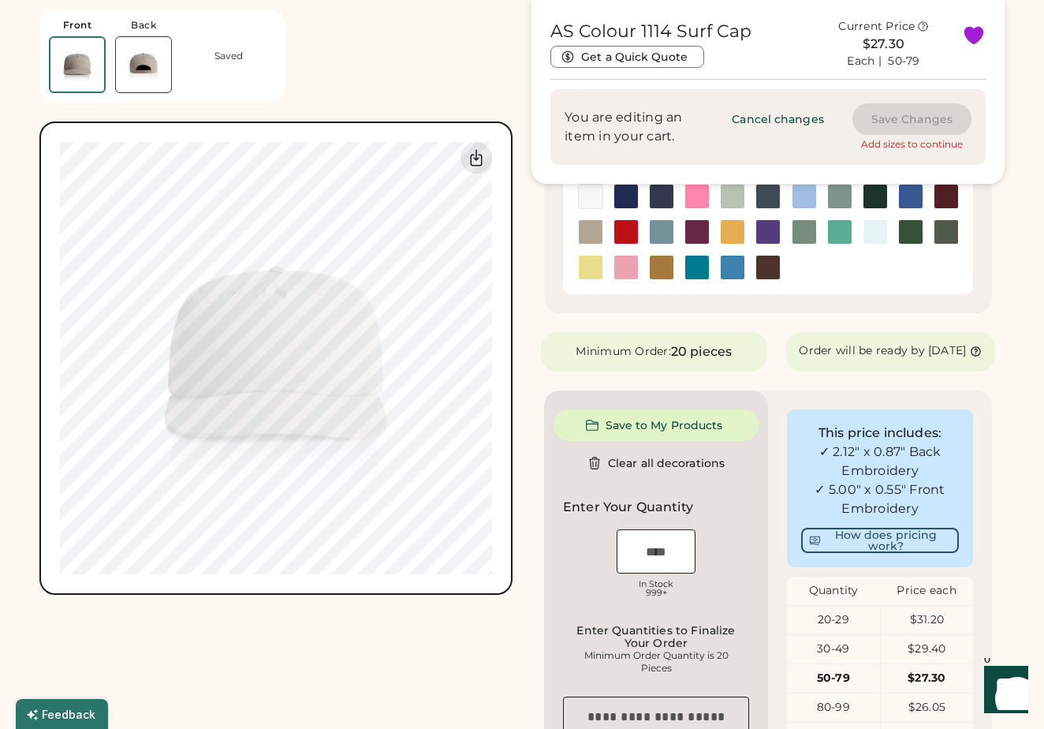
click at [619, 239] on img at bounding box center [626, 232] width 24 height 24
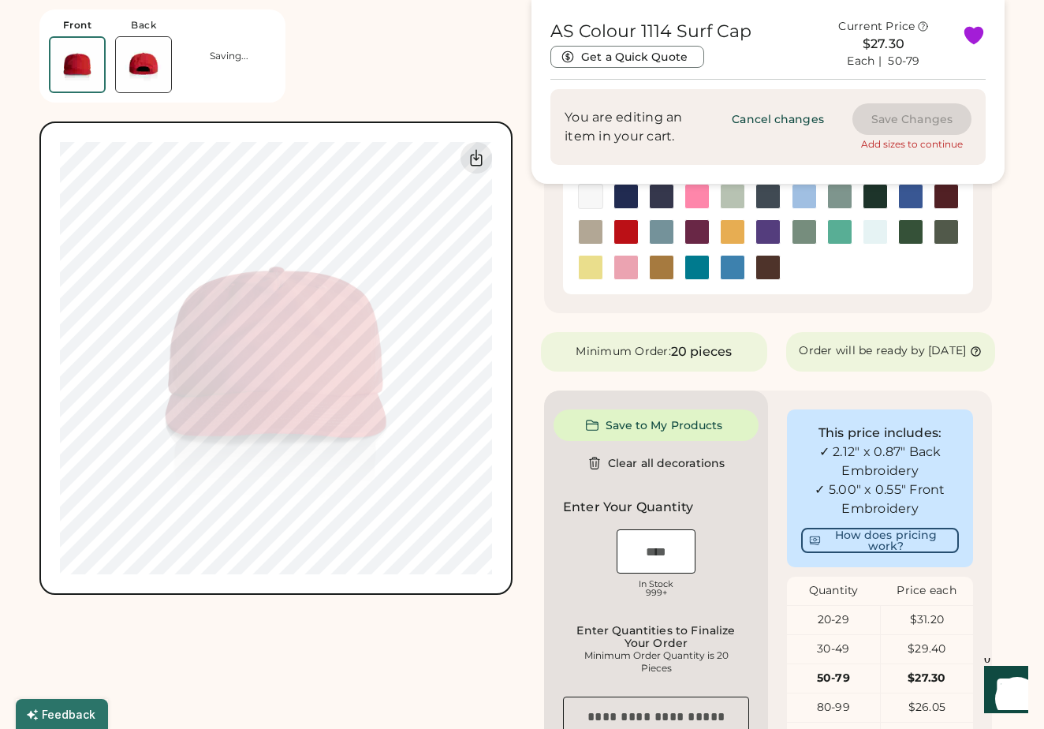
click at [655, 235] on img at bounding box center [662, 232] width 24 height 24
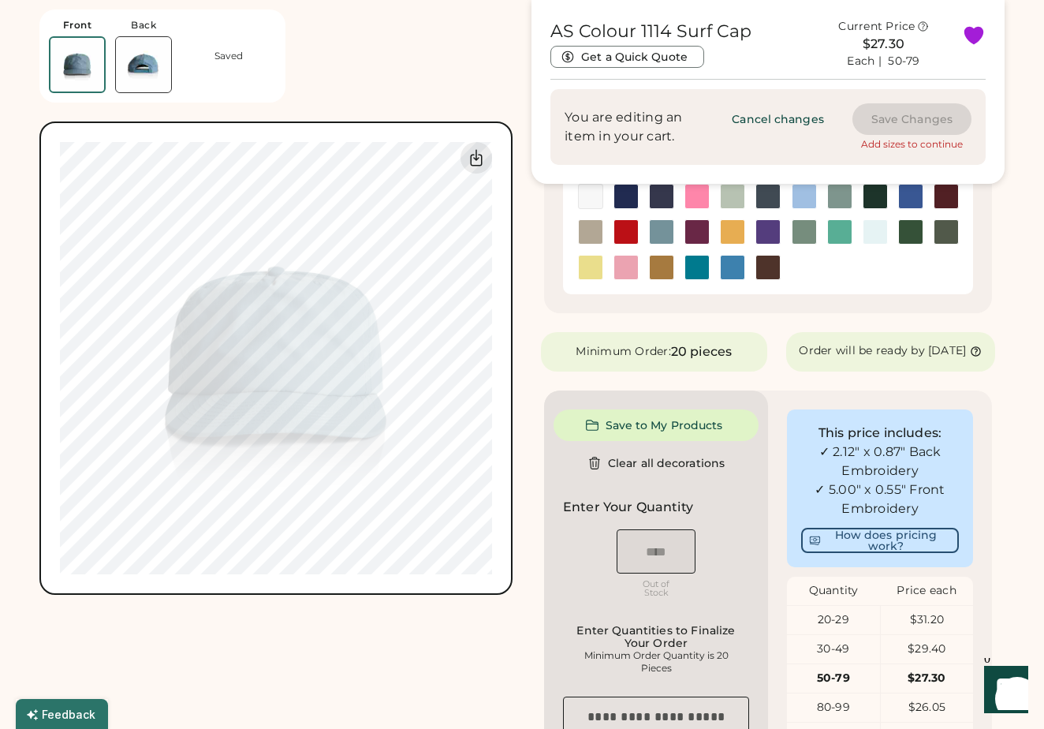
click at [694, 237] on img at bounding box center [697, 232] width 24 height 24
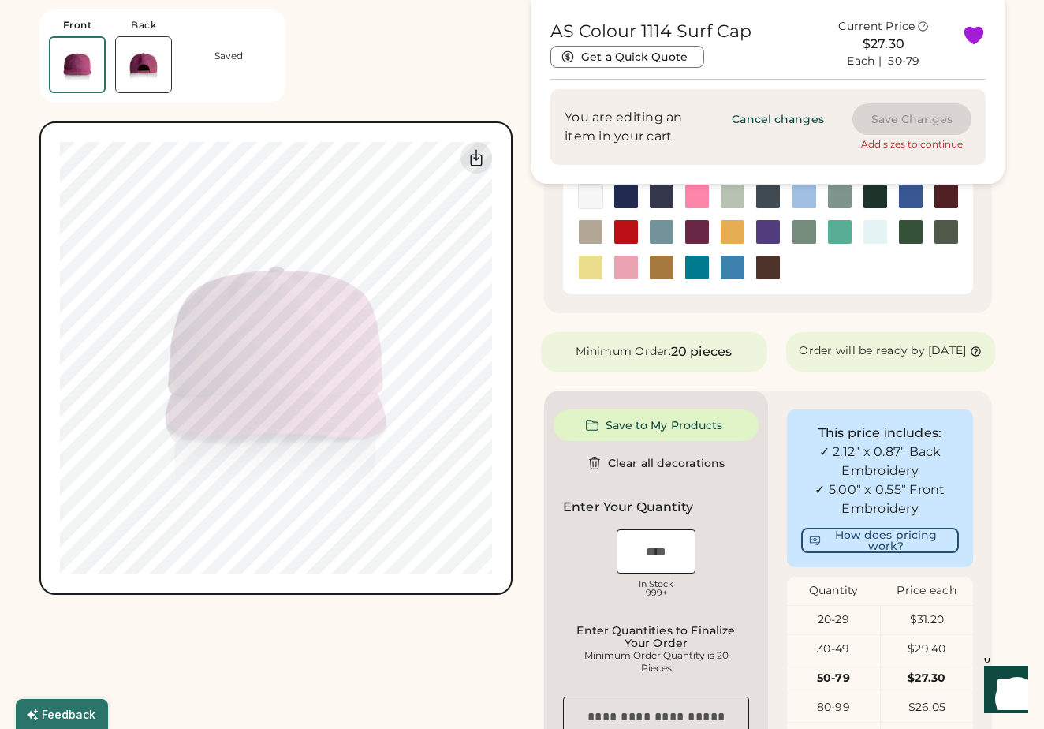
click at [732, 236] on img at bounding box center [733, 232] width 24 height 24
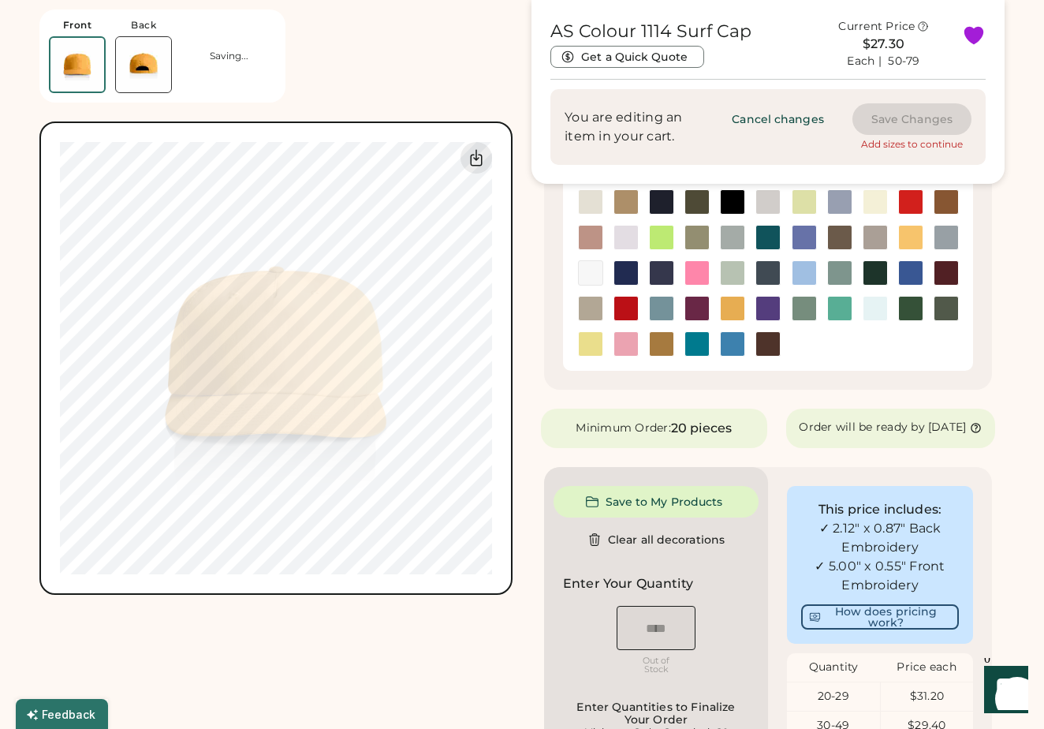
scroll to position [295, 0]
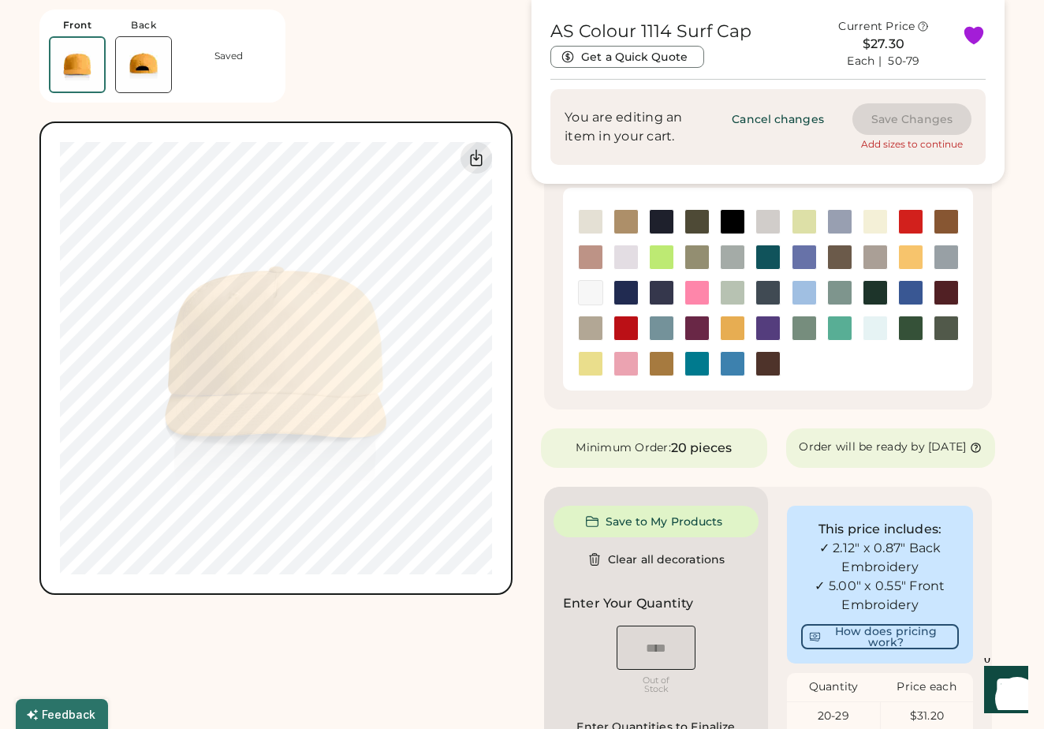
click at [767, 336] on img at bounding box center [768, 328] width 24 height 24
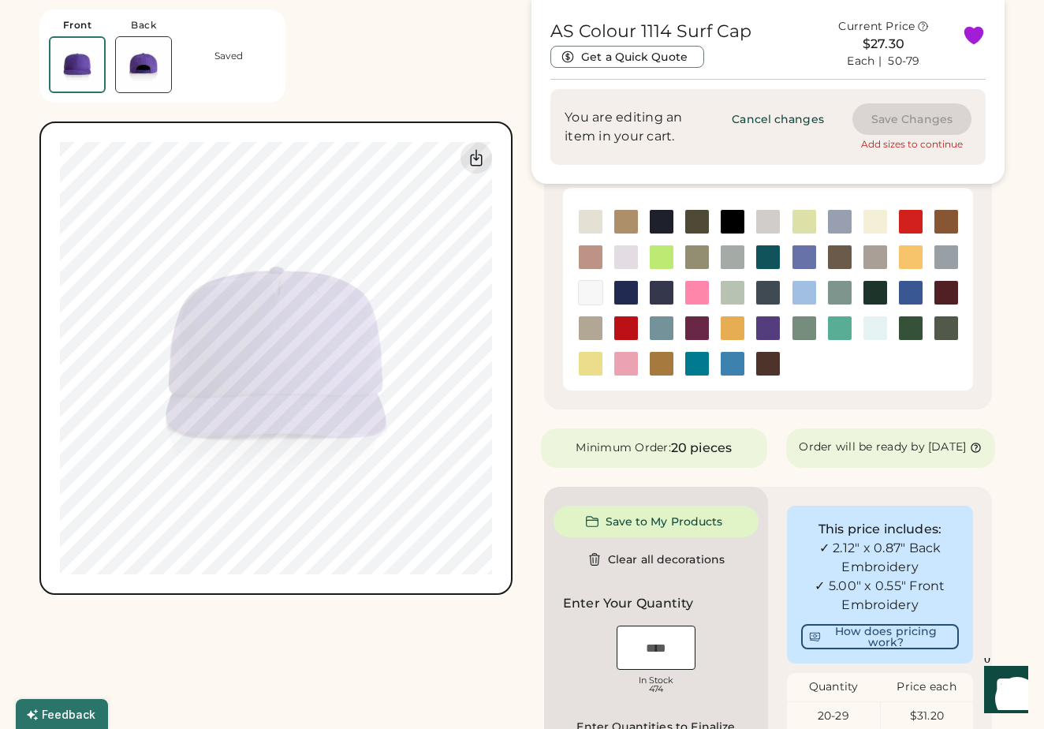
click at [797, 331] on img at bounding box center [805, 328] width 24 height 24
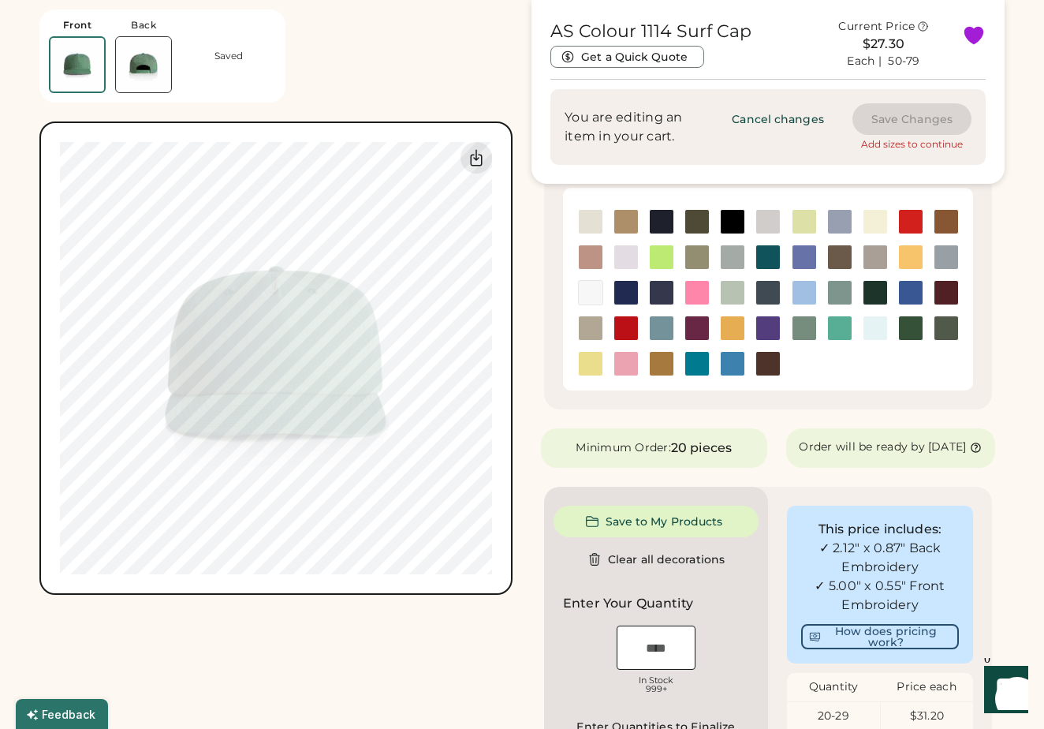
click at [840, 327] on img at bounding box center [840, 328] width 24 height 24
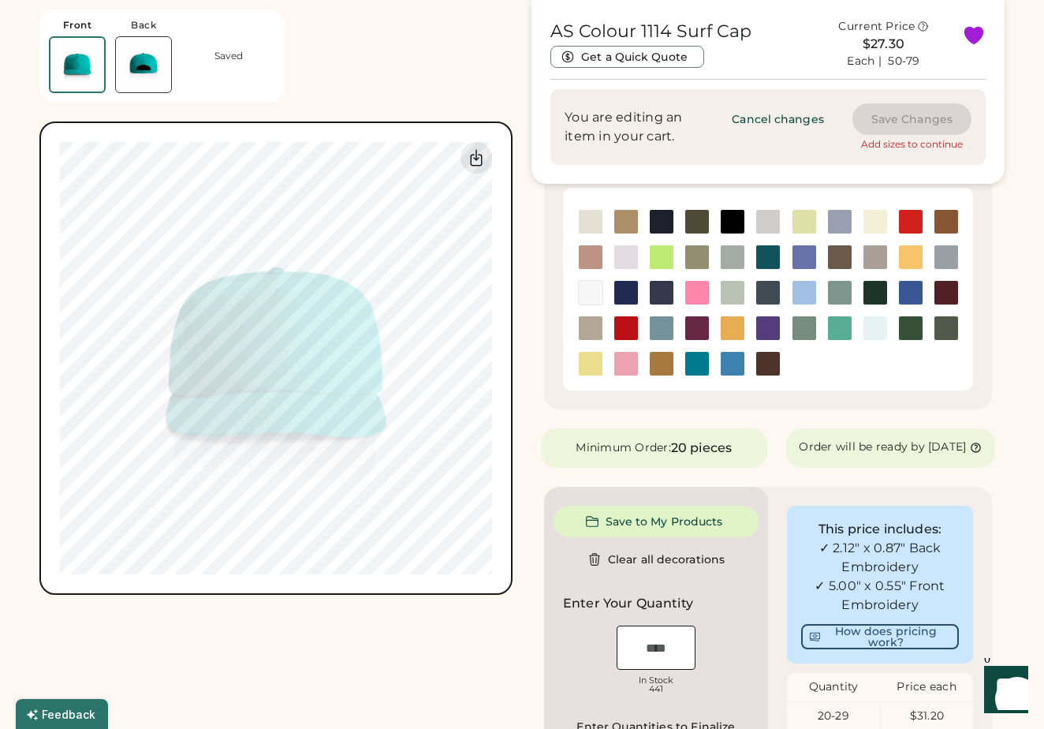
click at [874, 329] on img at bounding box center [876, 328] width 24 height 24
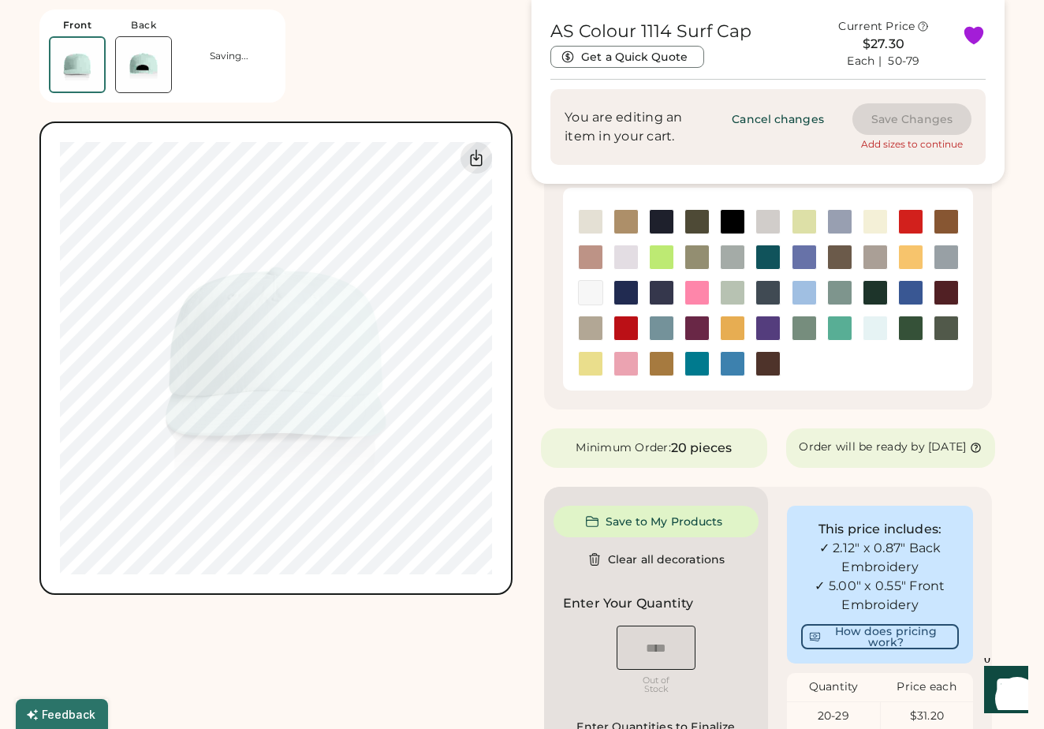
click at [907, 328] on img at bounding box center [911, 328] width 24 height 24
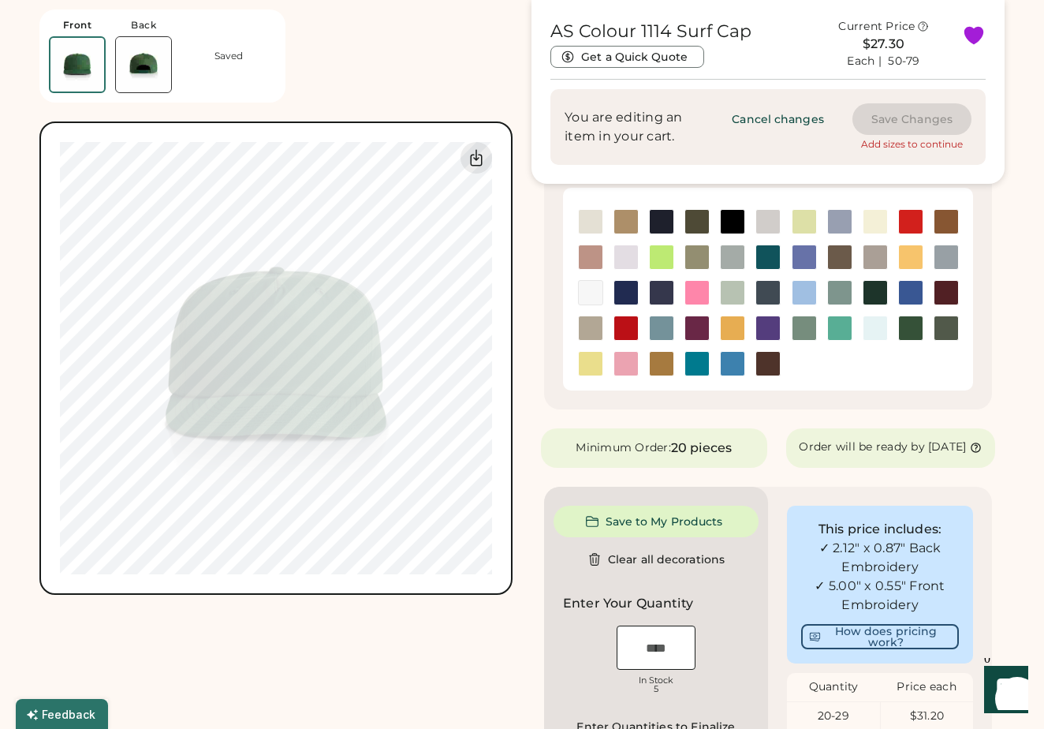
click at [943, 325] on img at bounding box center [947, 328] width 24 height 24
click at [951, 296] on img at bounding box center [947, 293] width 24 height 24
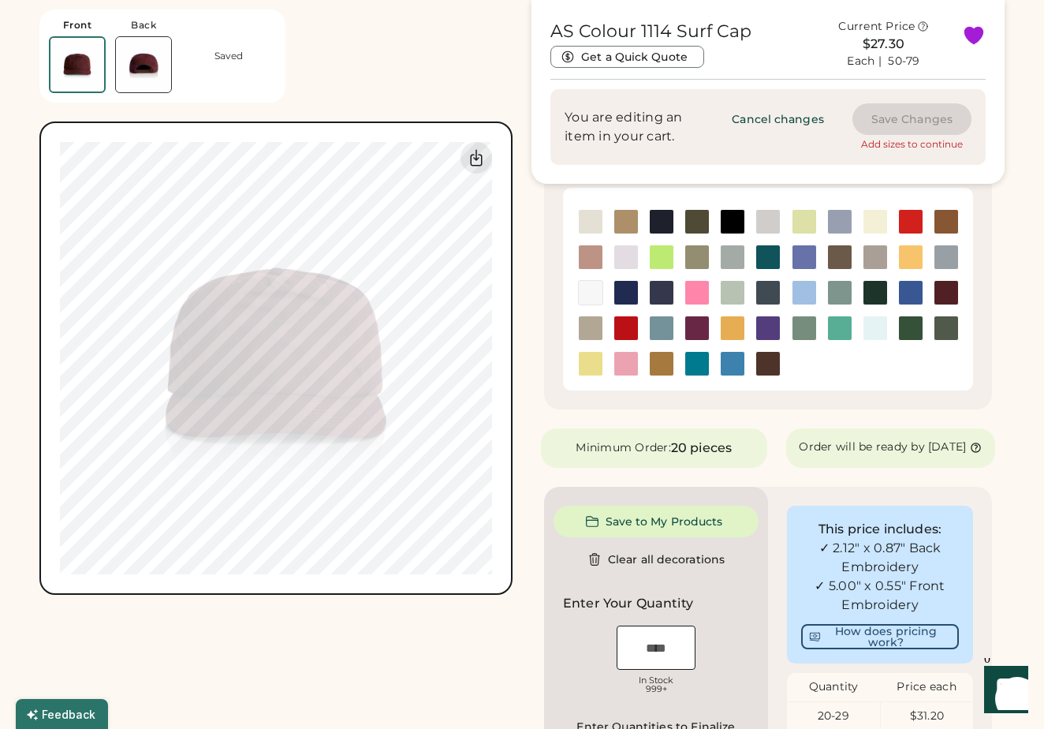
click at [911, 296] on img at bounding box center [911, 293] width 24 height 24
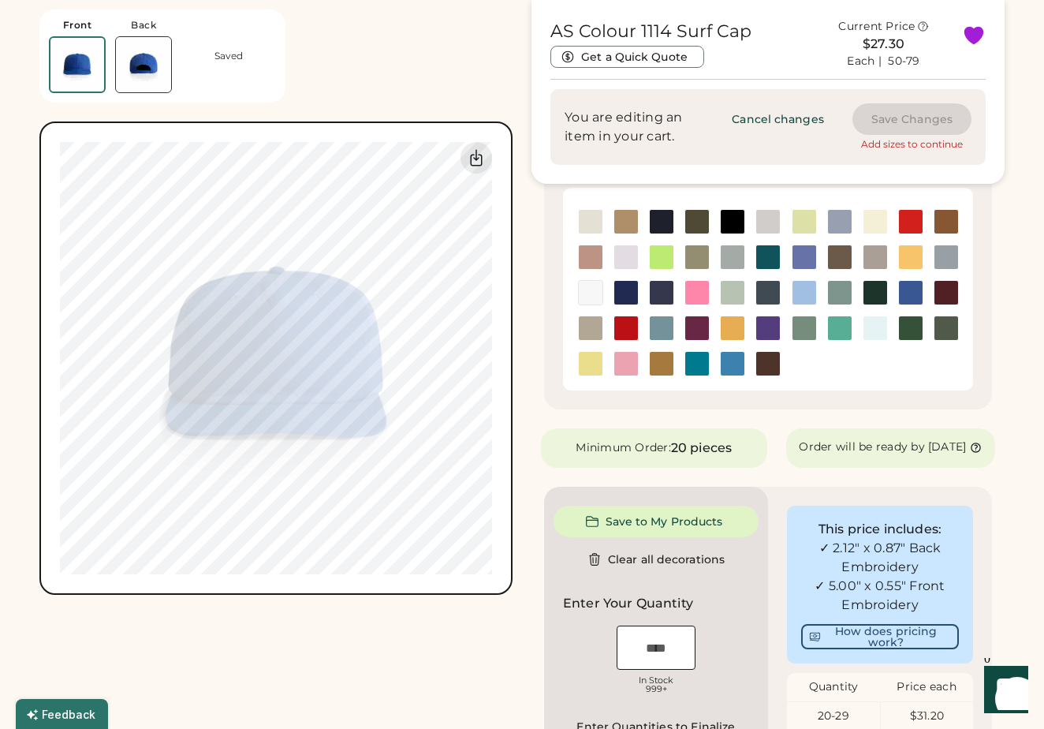
click at [882, 297] on img at bounding box center [876, 293] width 24 height 24
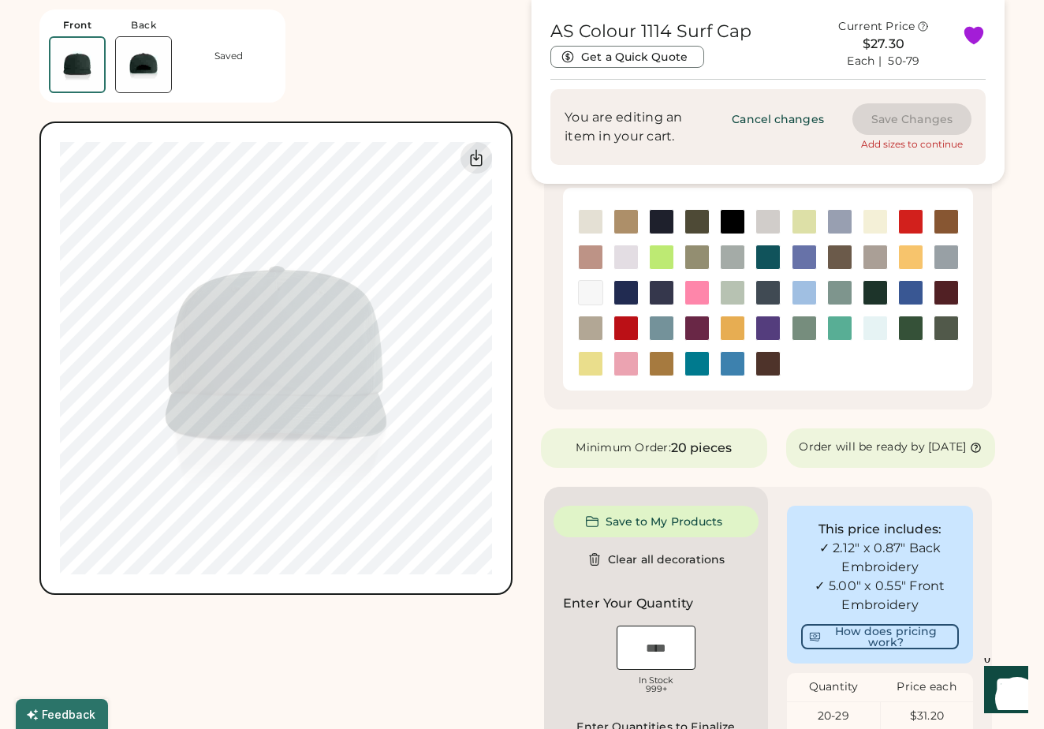
click at [835, 290] on img at bounding box center [840, 293] width 24 height 24
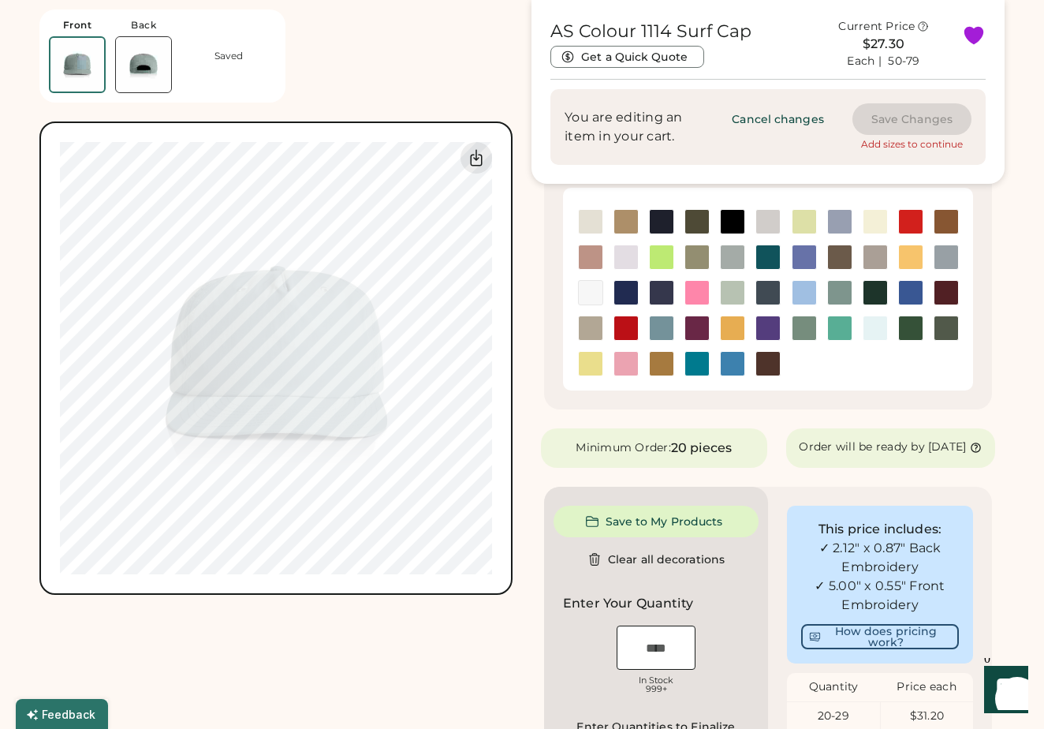
click at [796, 293] on img at bounding box center [805, 293] width 24 height 24
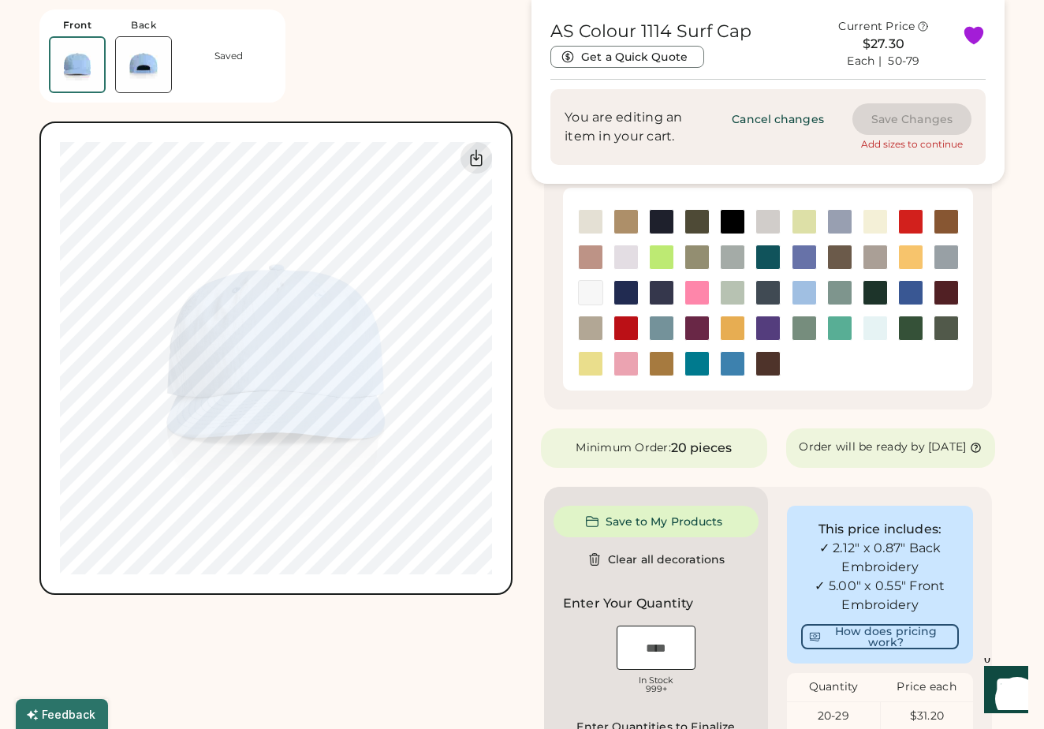
click at [769, 293] on img at bounding box center [768, 293] width 24 height 24
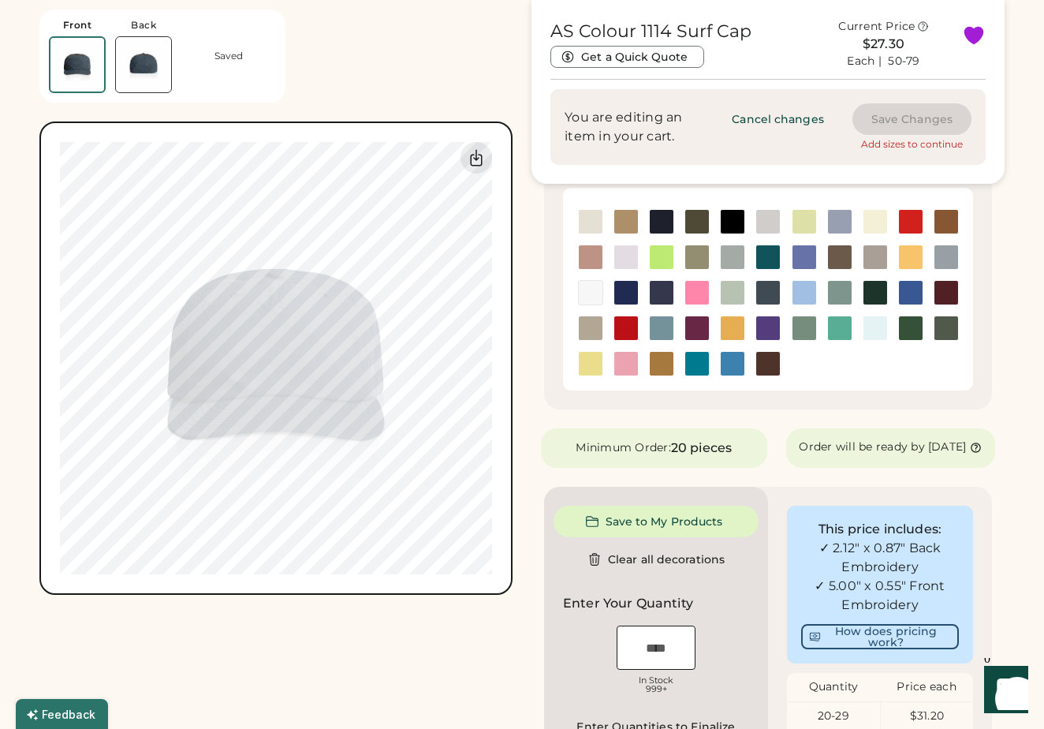
click at [725, 293] on img at bounding box center [733, 293] width 24 height 24
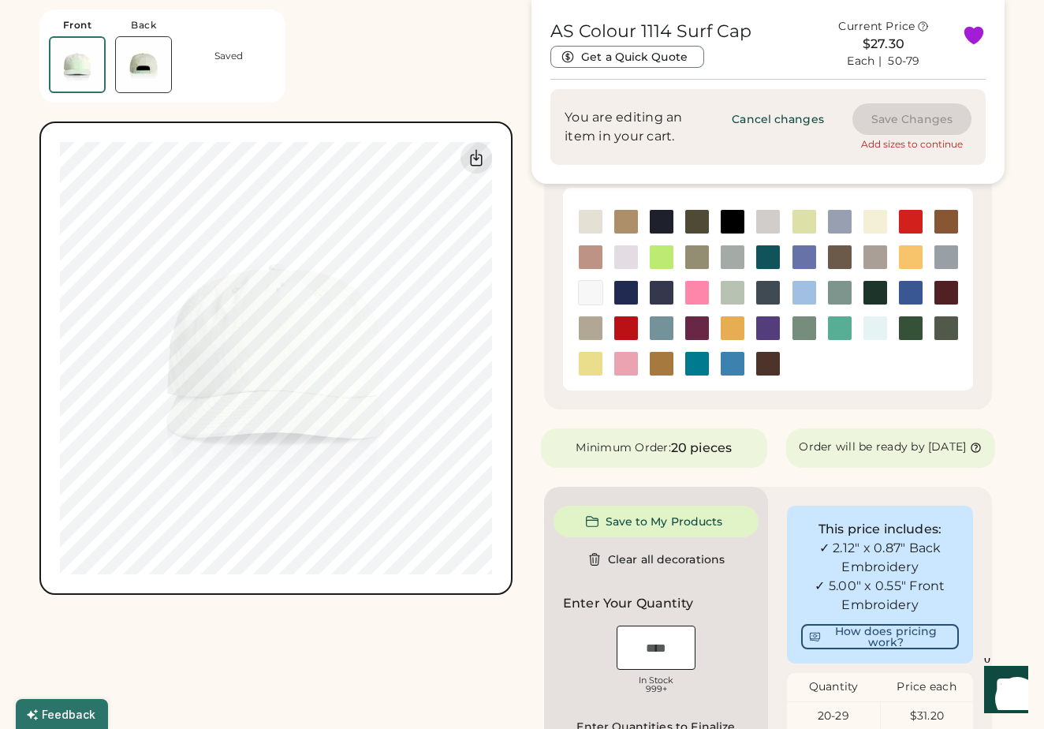
click at [691, 293] on img at bounding box center [697, 293] width 24 height 24
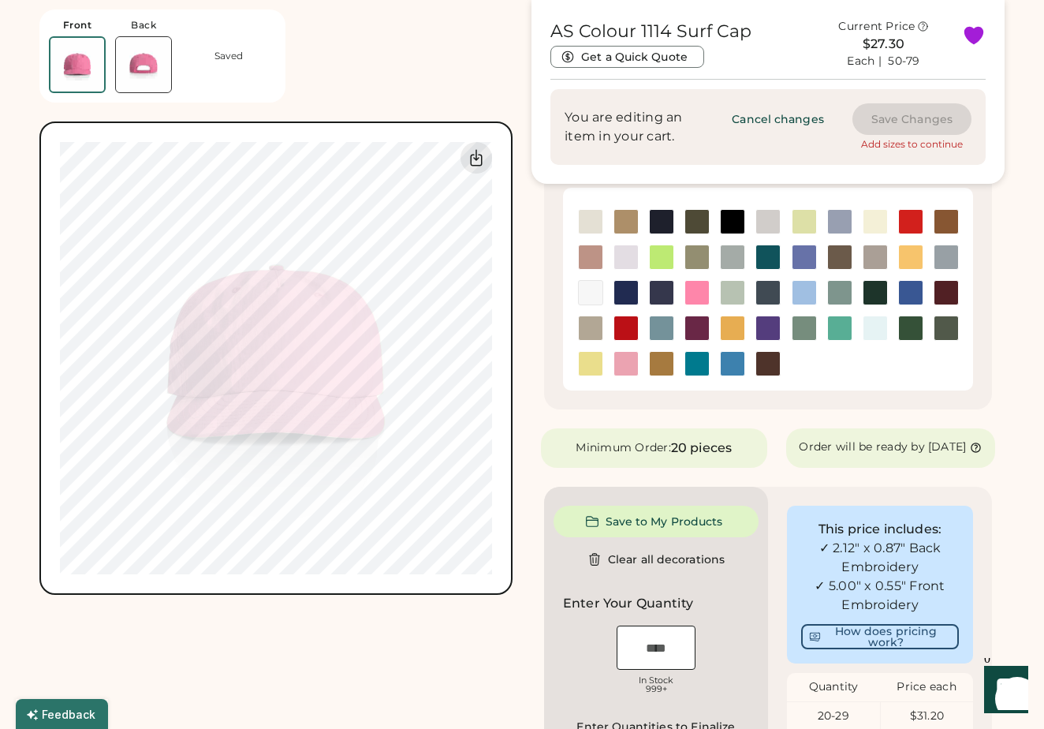
click at [665, 296] on img at bounding box center [662, 293] width 24 height 24
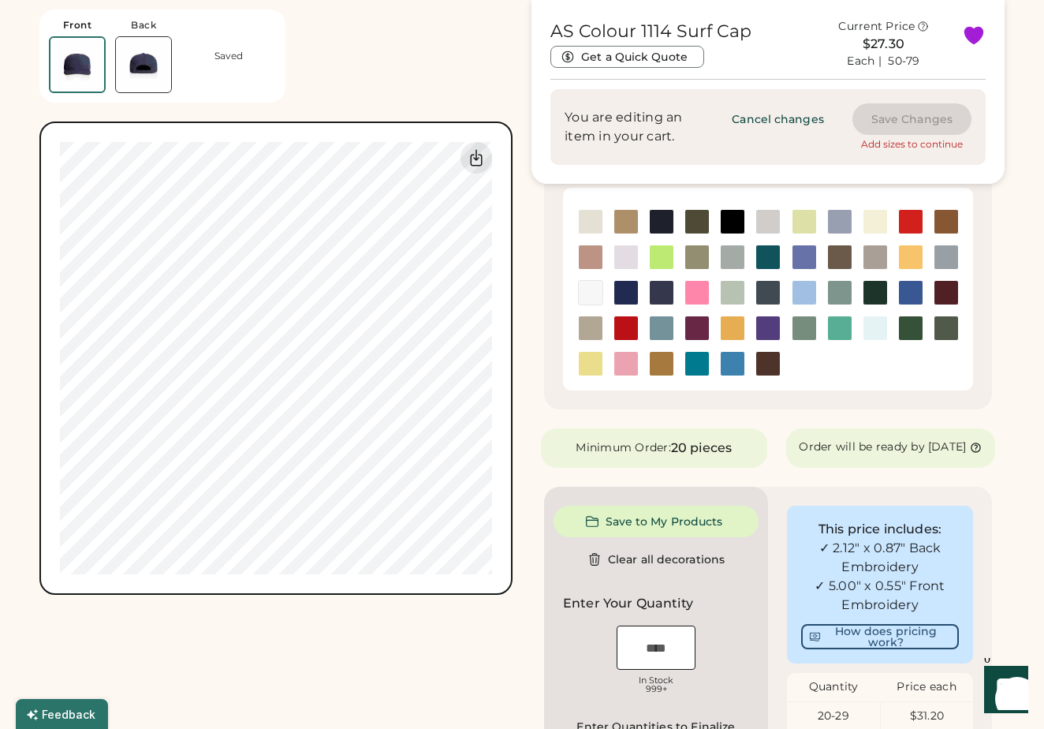
click at [628, 296] on img at bounding box center [626, 293] width 24 height 24
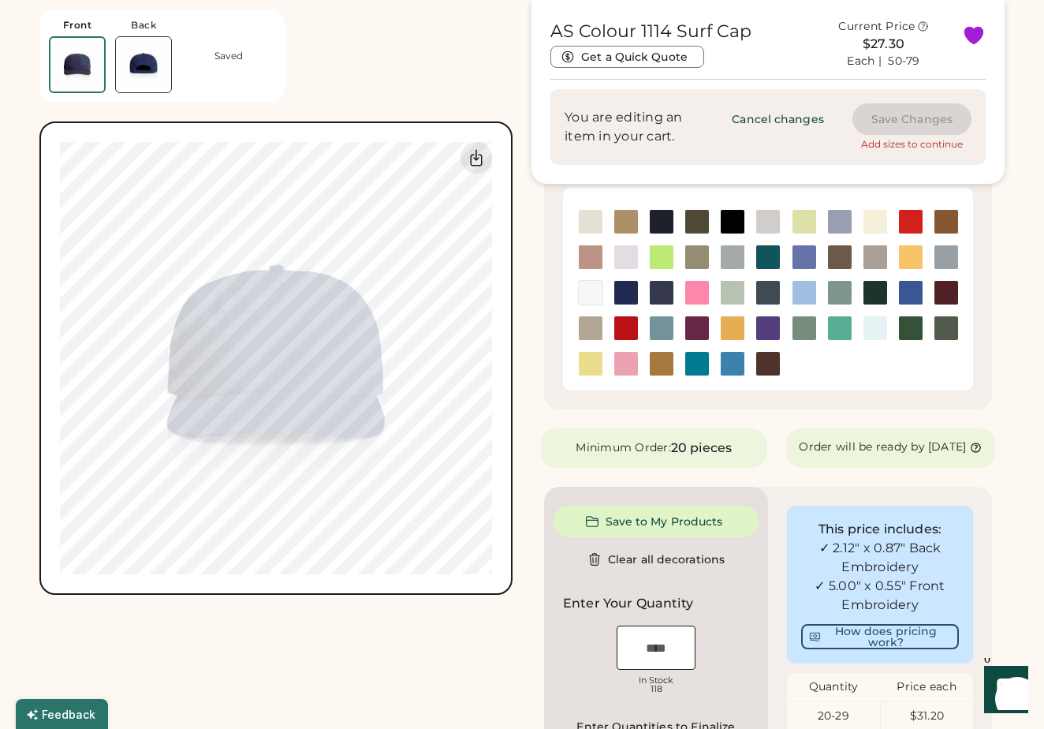
click at [596, 294] on img at bounding box center [591, 293] width 24 height 24
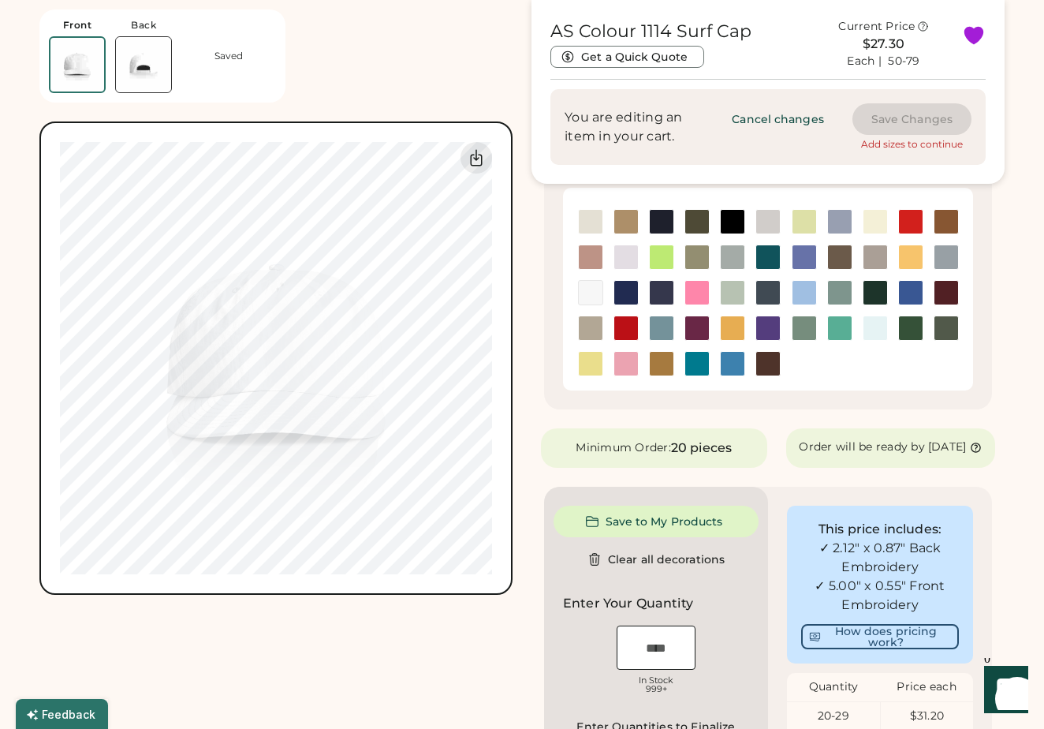
click at [947, 253] on img at bounding box center [947, 257] width 24 height 24
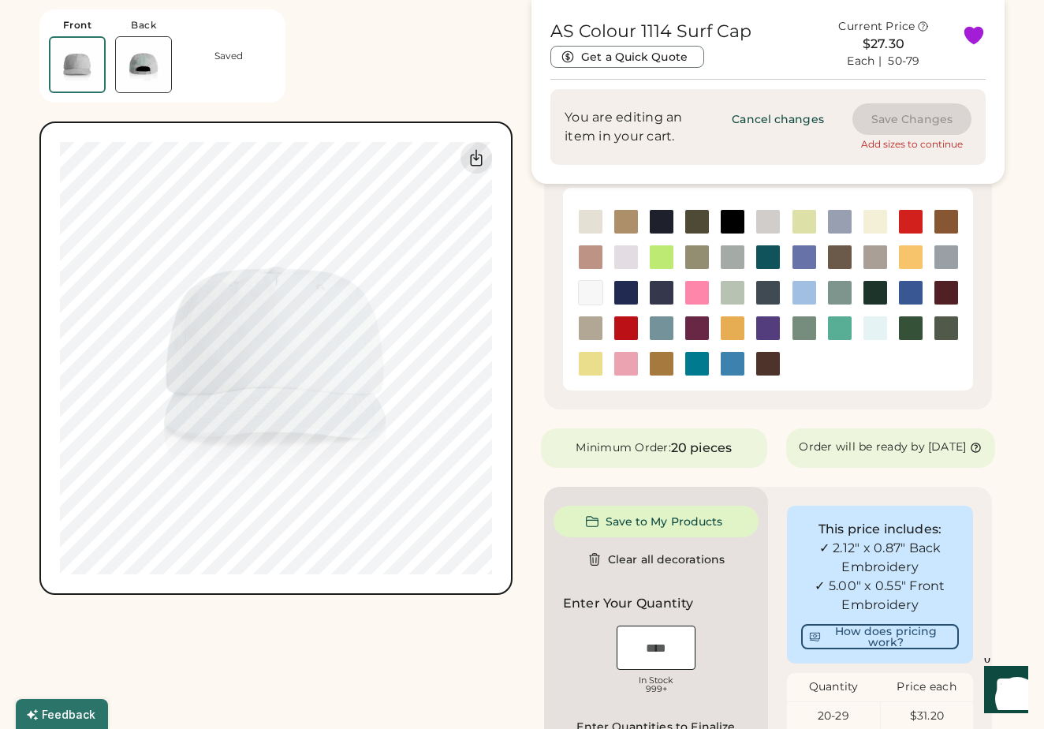
click at [911, 259] on img at bounding box center [911, 257] width 24 height 24
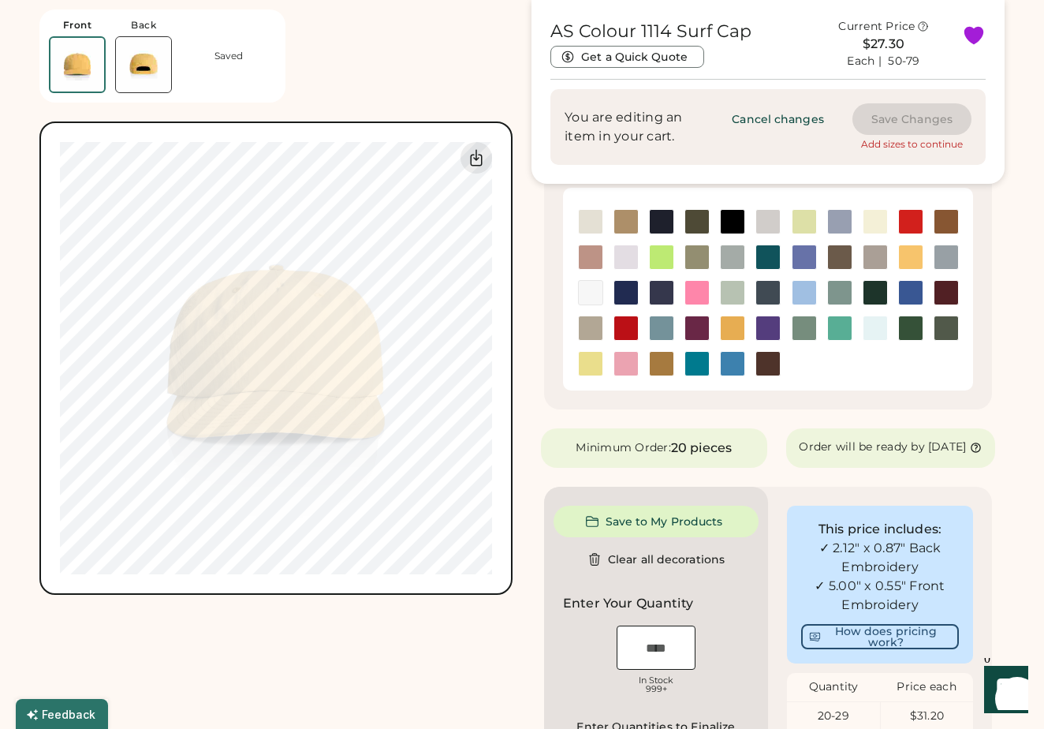
click at [876, 256] on img at bounding box center [876, 257] width 24 height 24
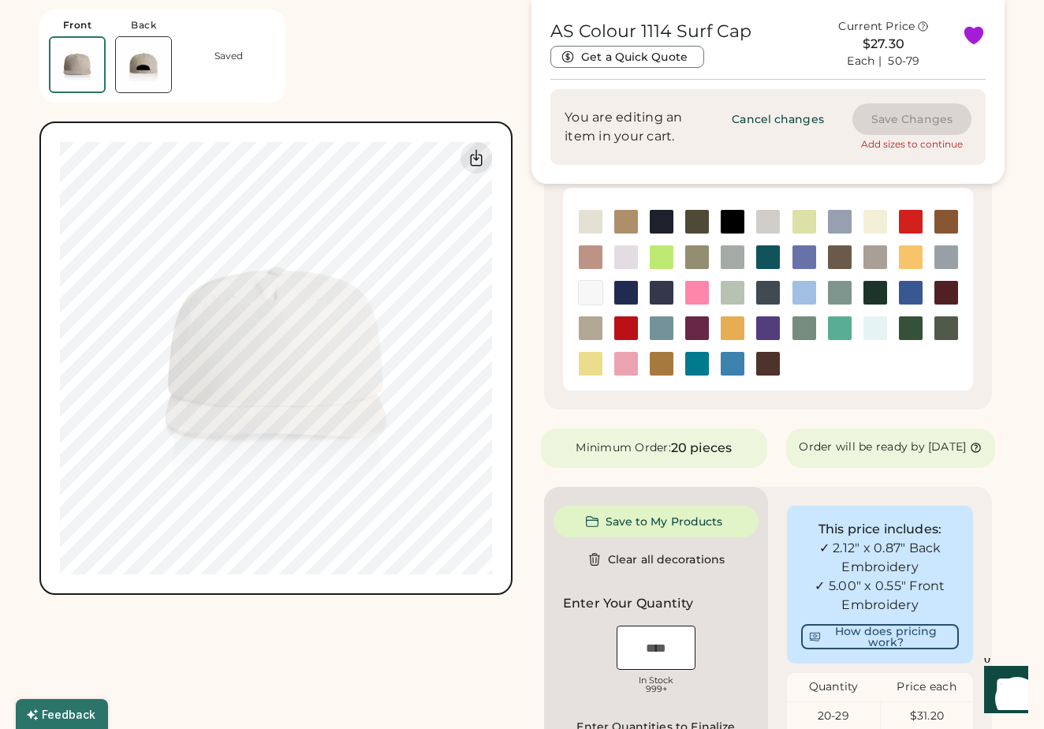
click at [836, 259] on img at bounding box center [840, 257] width 24 height 24
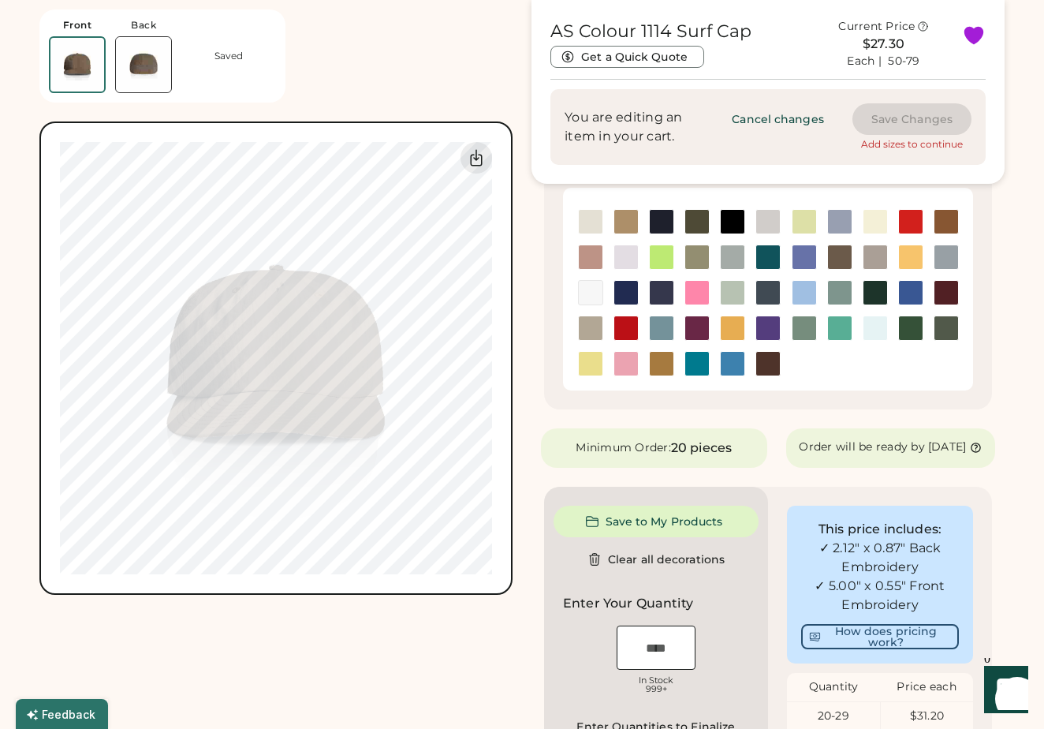
click at [801, 259] on img at bounding box center [805, 257] width 24 height 24
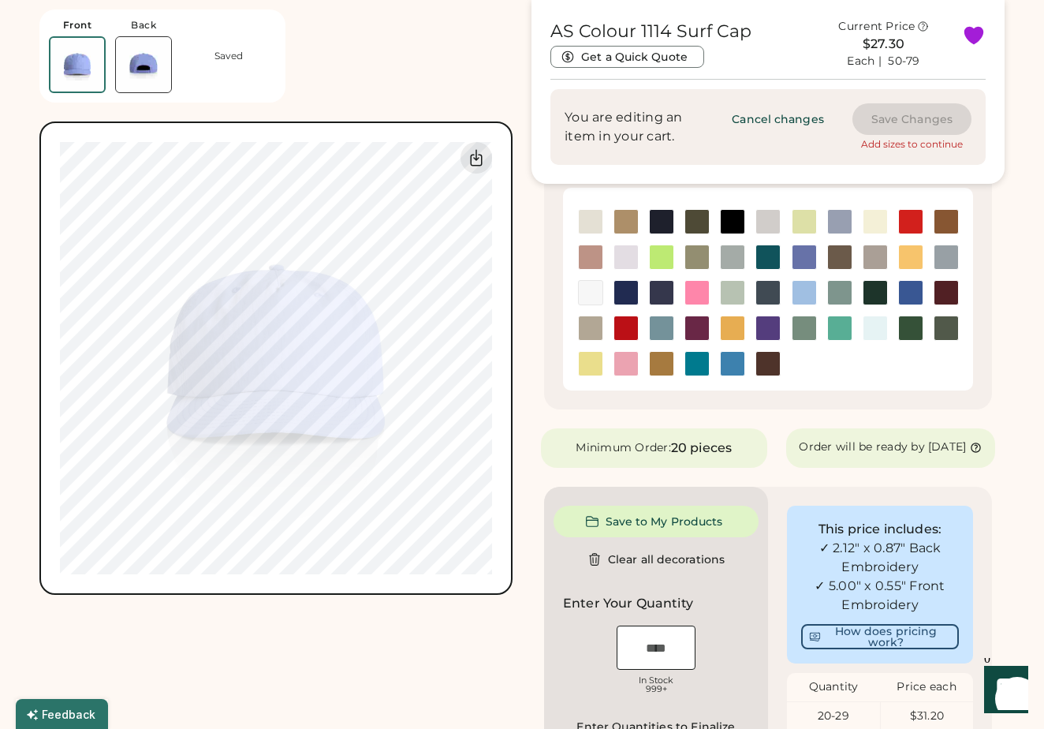
click at [764, 259] on img at bounding box center [768, 257] width 24 height 24
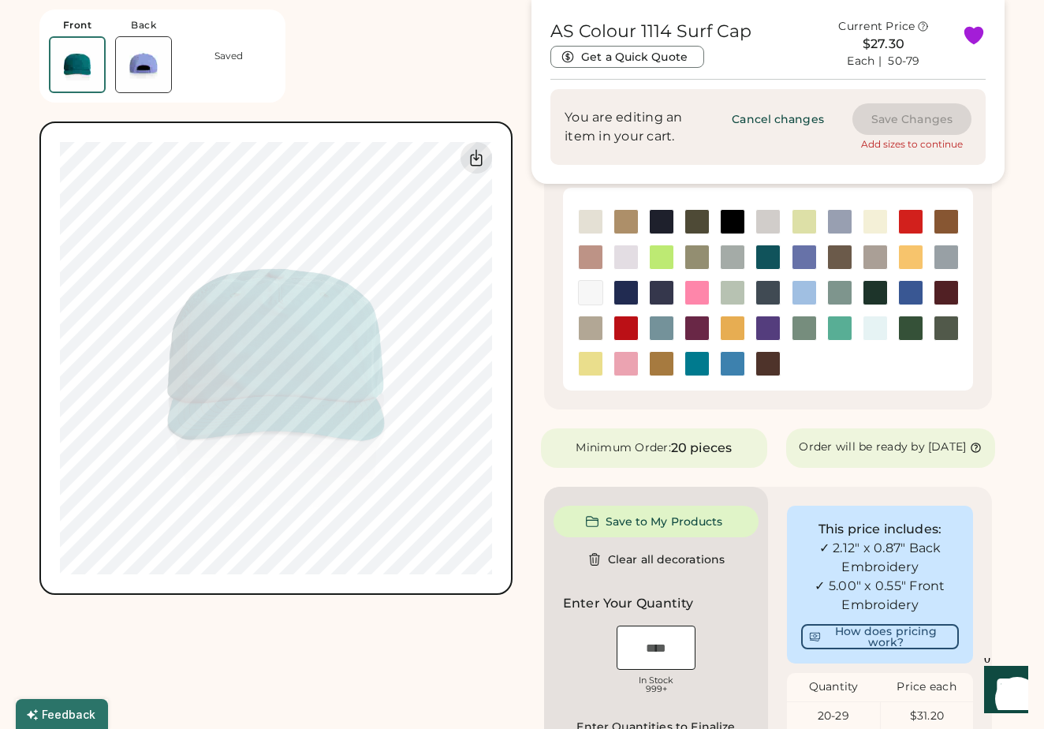
click at [729, 259] on img at bounding box center [733, 257] width 24 height 24
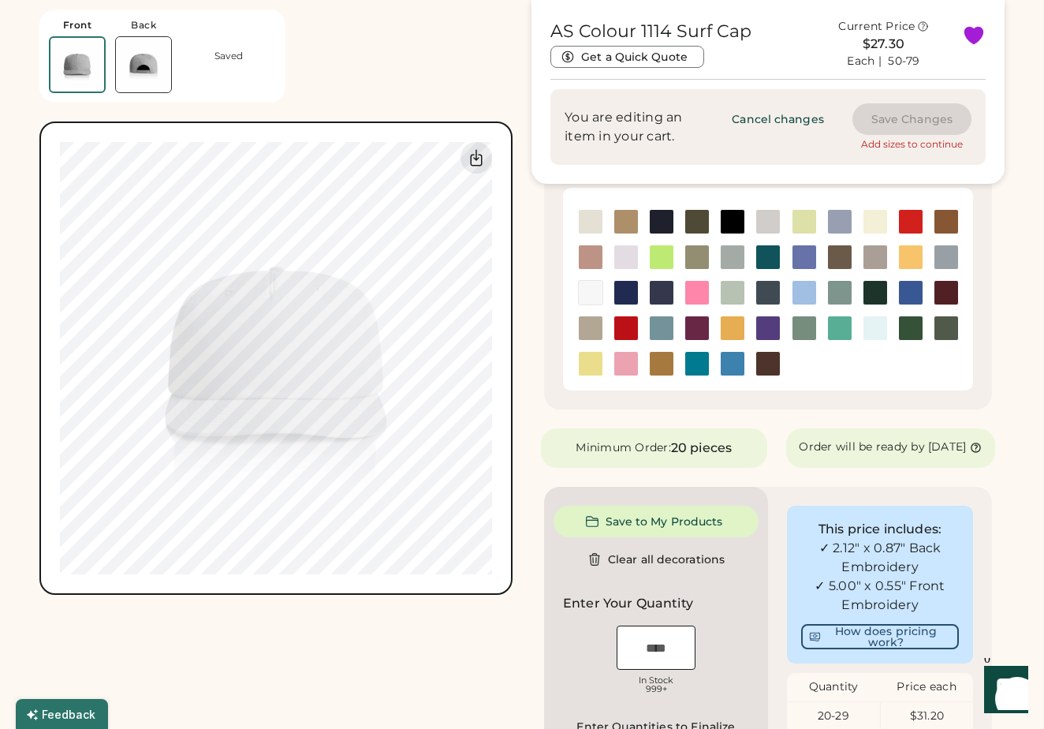
click at [696, 263] on img at bounding box center [697, 257] width 24 height 24
click at [660, 258] on img at bounding box center [662, 257] width 24 height 24
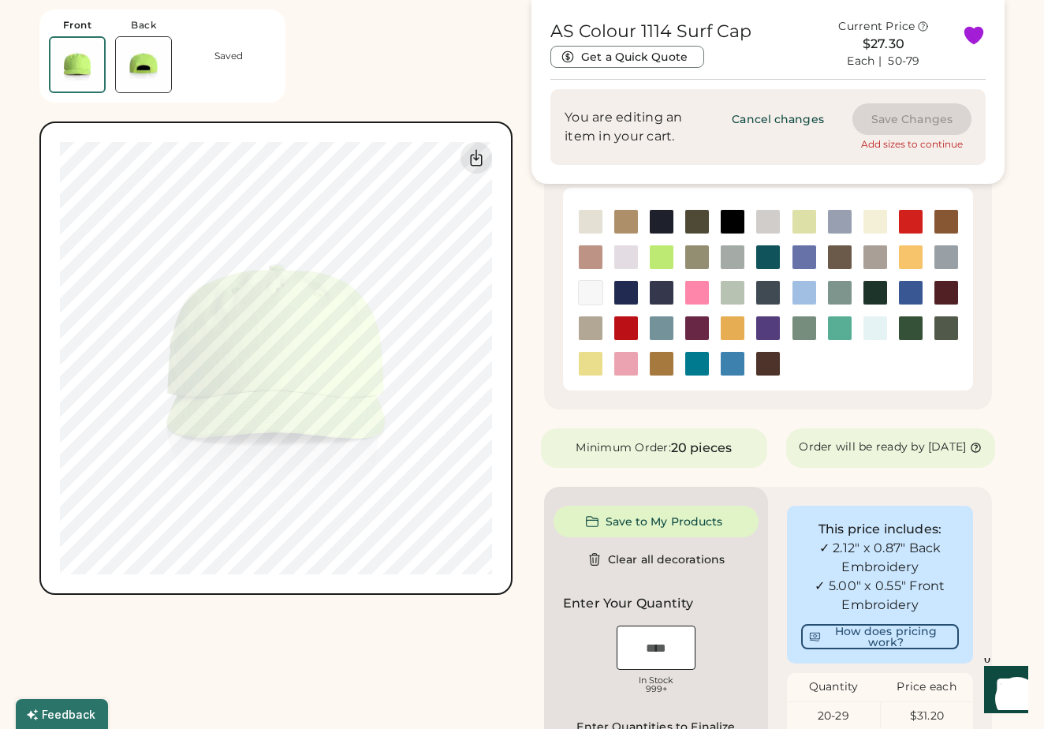
click at [626, 258] on img at bounding box center [626, 257] width 24 height 24
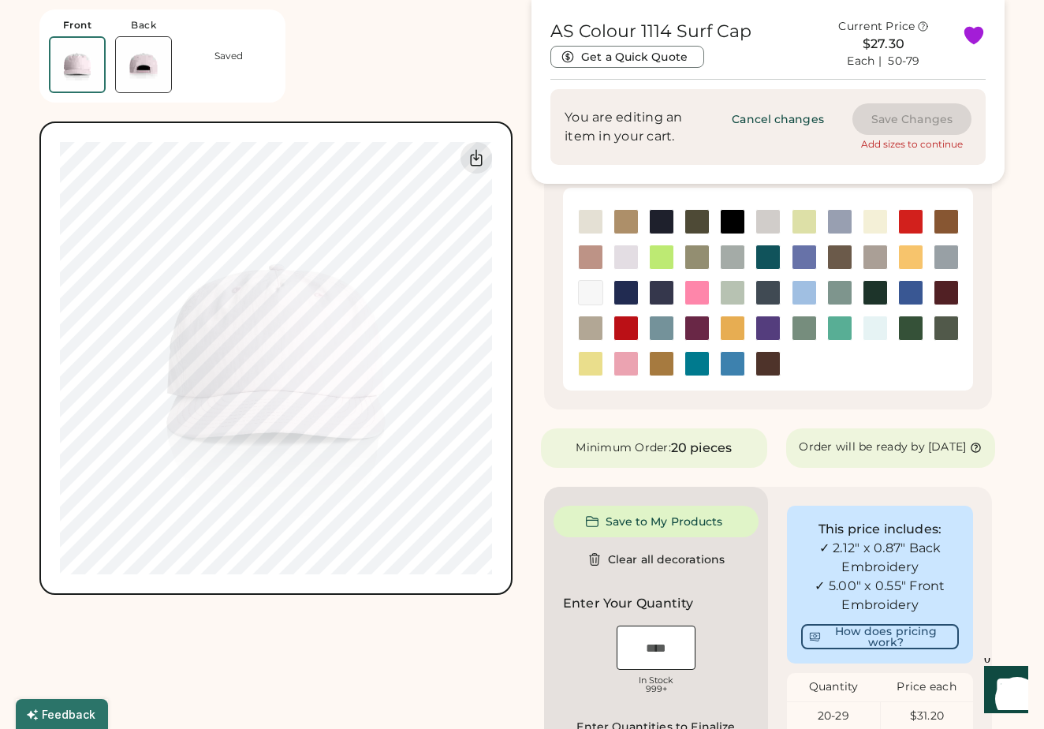
click at [591, 256] on img at bounding box center [591, 257] width 24 height 24
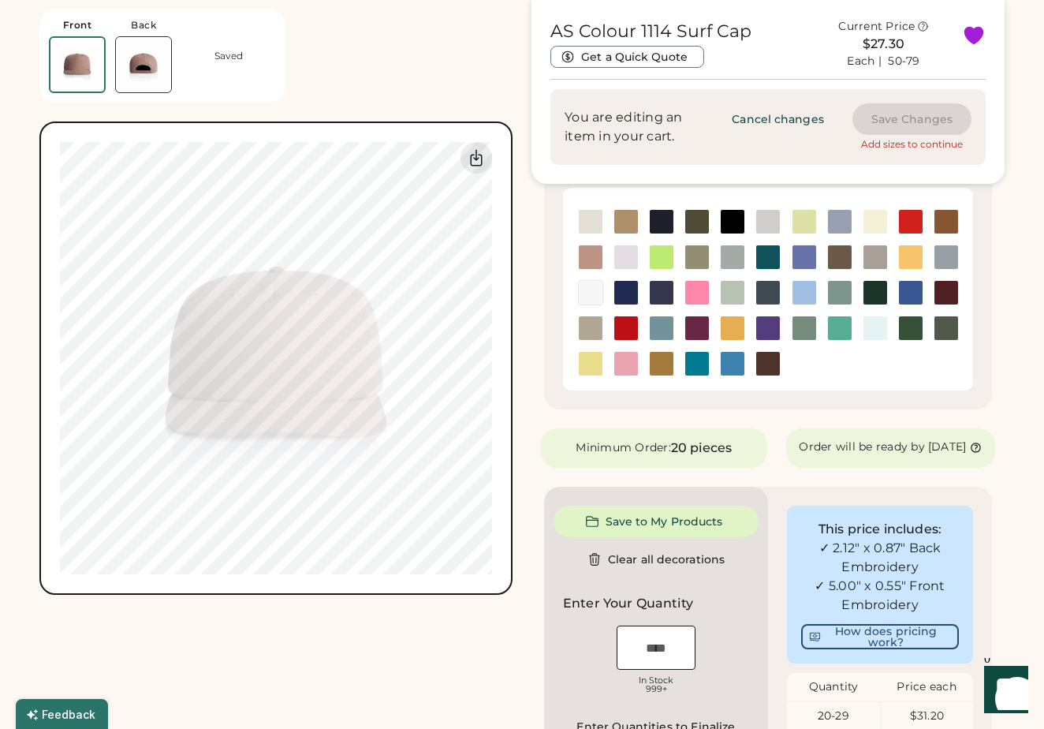
click at [939, 224] on img at bounding box center [947, 222] width 24 height 24
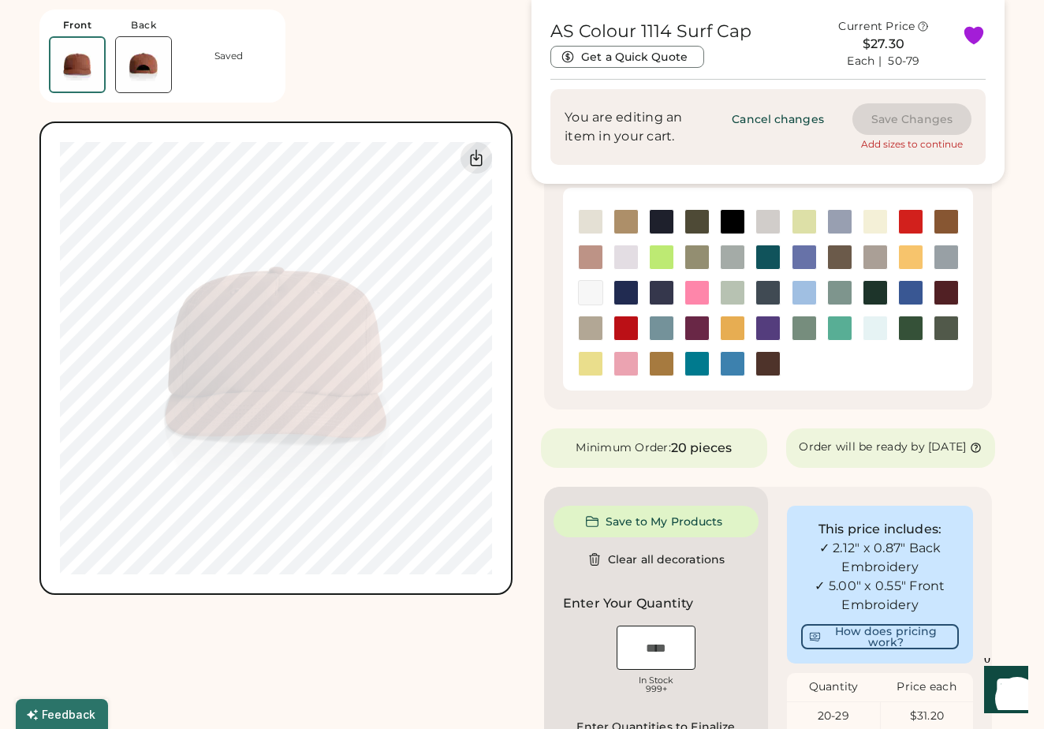
click at [913, 225] on img at bounding box center [911, 222] width 24 height 24
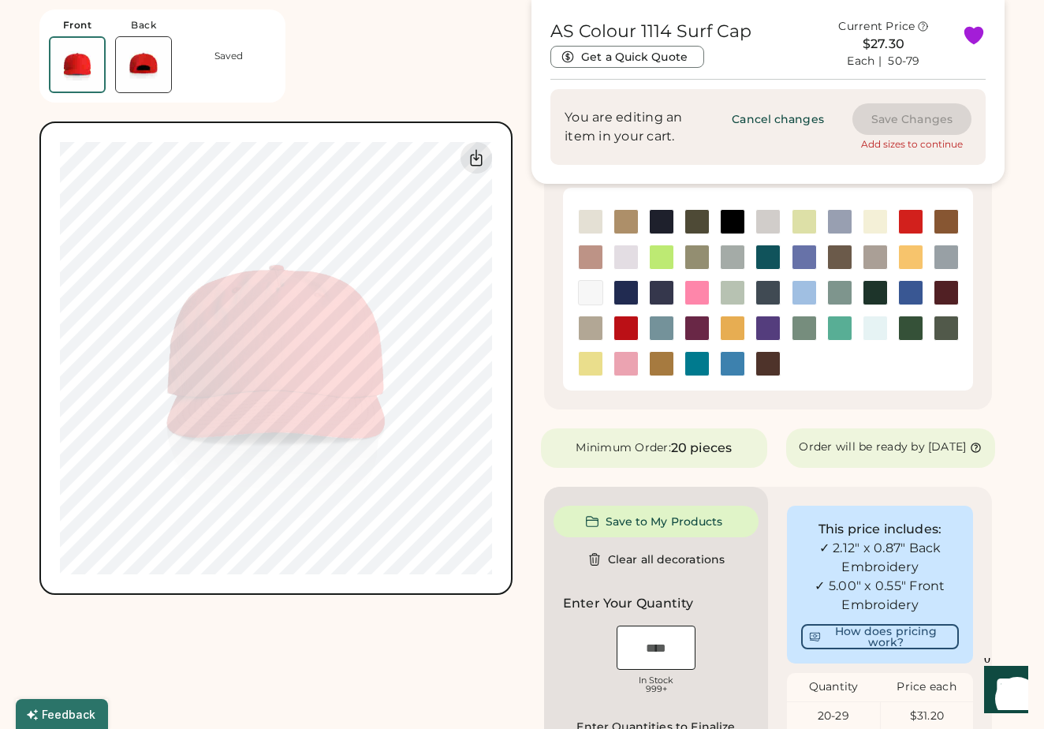
click at [873, 220] on img at bounding box center [876, 222] width 24 height 24
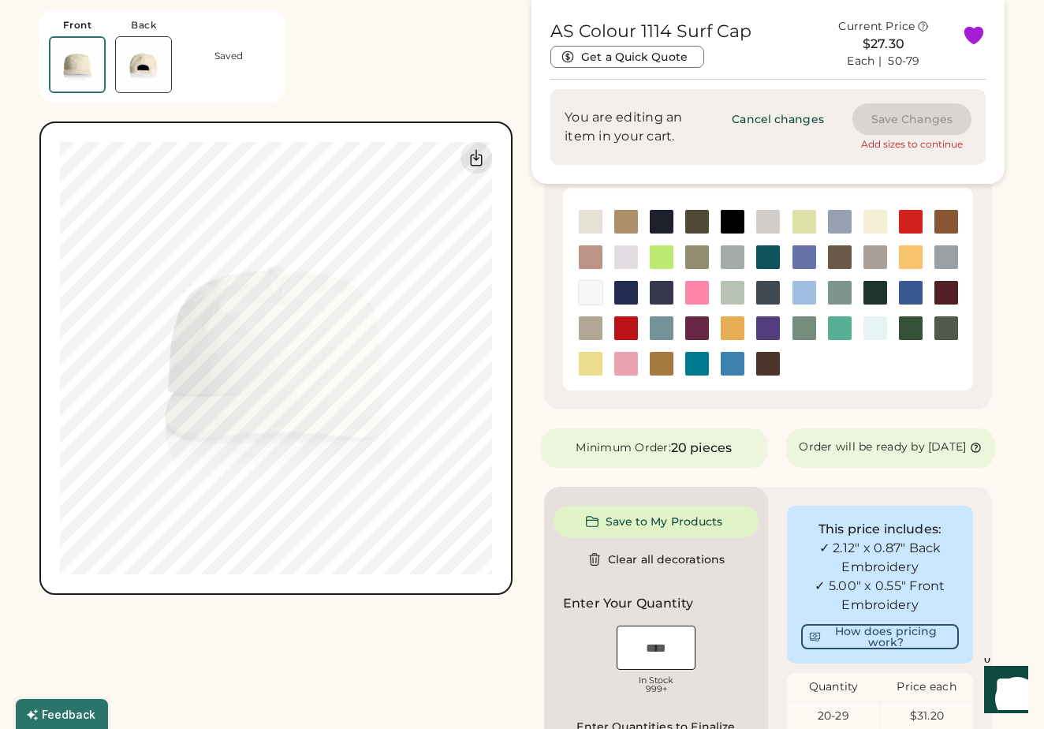
click at [838, 222] on img at bounding box center [840, 222] width 24 height 24
click at [817, 224] on div at bounding box center [803, 221] width 35 height 25
click at [804, 224] on img at bounding box center [805, 222] width 24 height 24
click at [775, 226] on img at bounding box center [768, 222] width 24 height 24
click at [734, 226] on img at bounding box center [733, 222] width 24 height 24
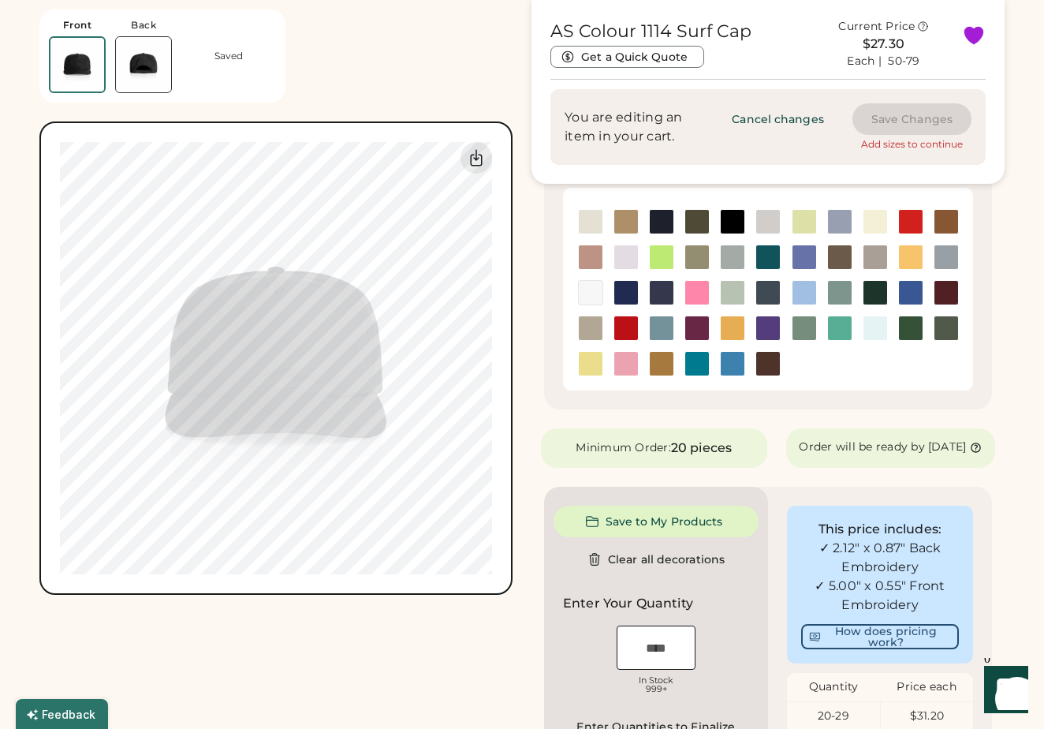
click at [696, 226] on img at bounding box center [697, 222] width 24 height 24
click at [659, 219] on img at bounding box center [662, 222] width 24 height 24
click at [621, 219] on img at bounding box center [626, 222] width 24 height 24
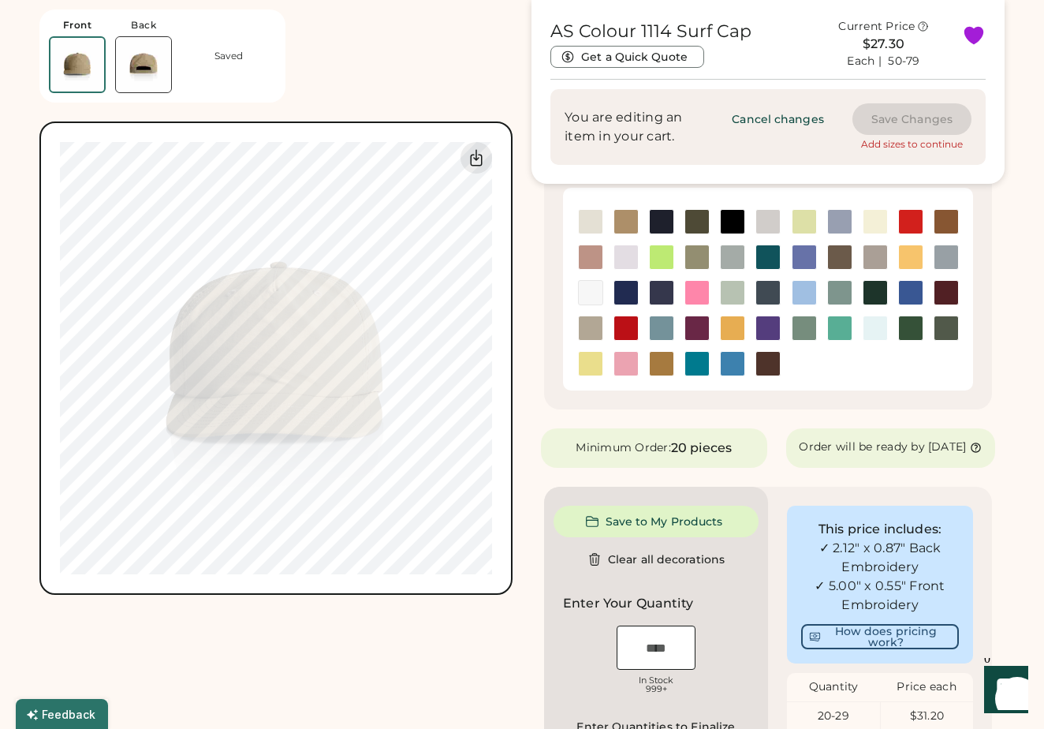
click at [589, 226] on img at bounding box center [591, 222] width 24 height 24
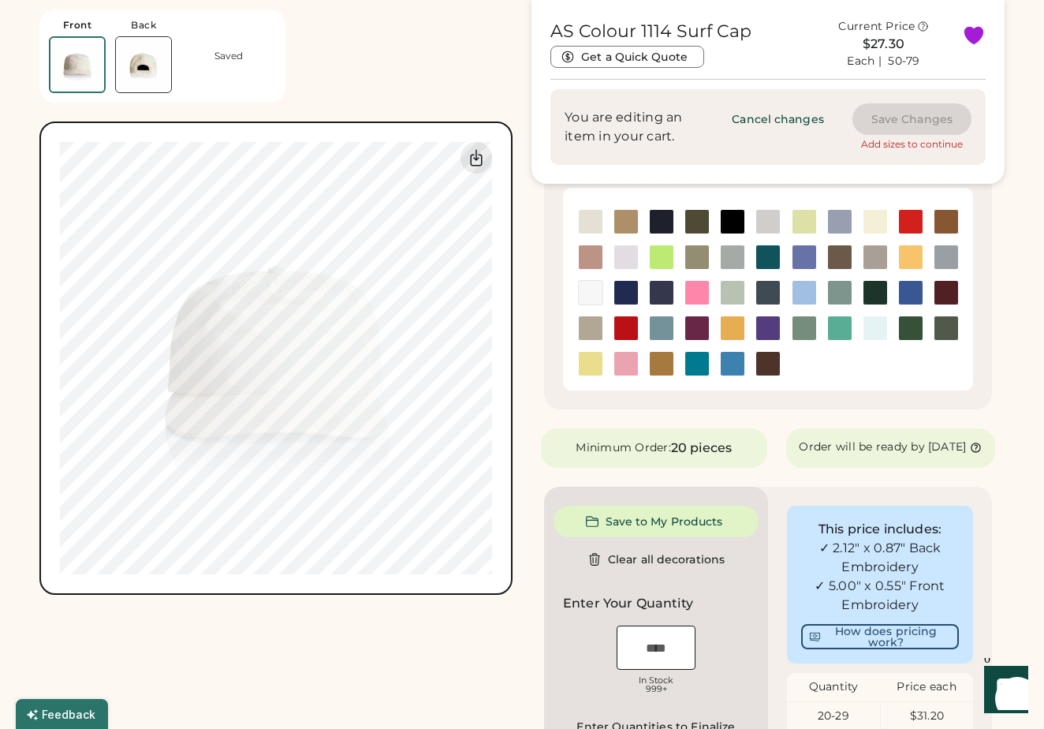
click at [659, 362] on img at bounding box center [662, 364] width 24 height 24
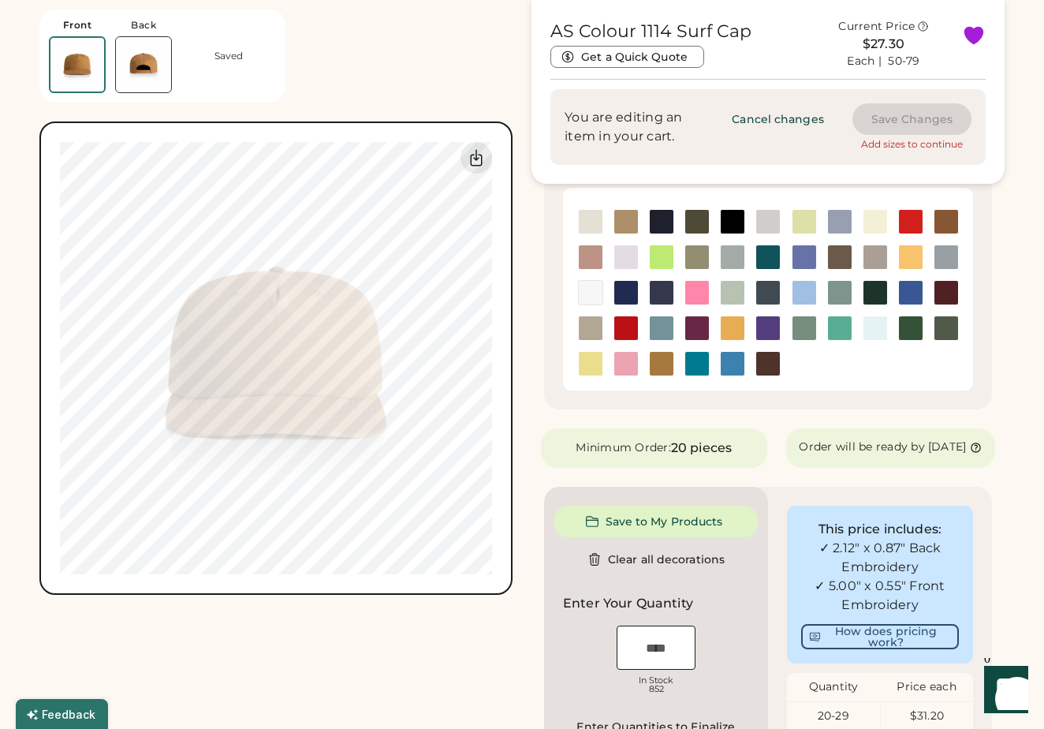
click at [734, 326] on img at bounding box center [733, 328] width 24 height 24
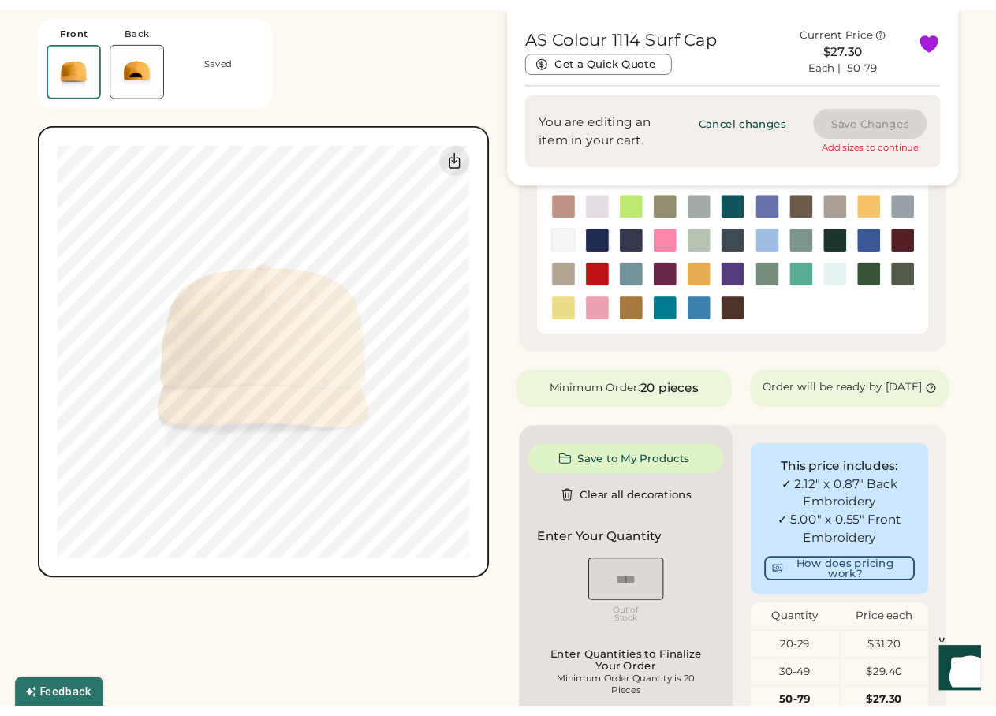
scroll to position [555, 0]
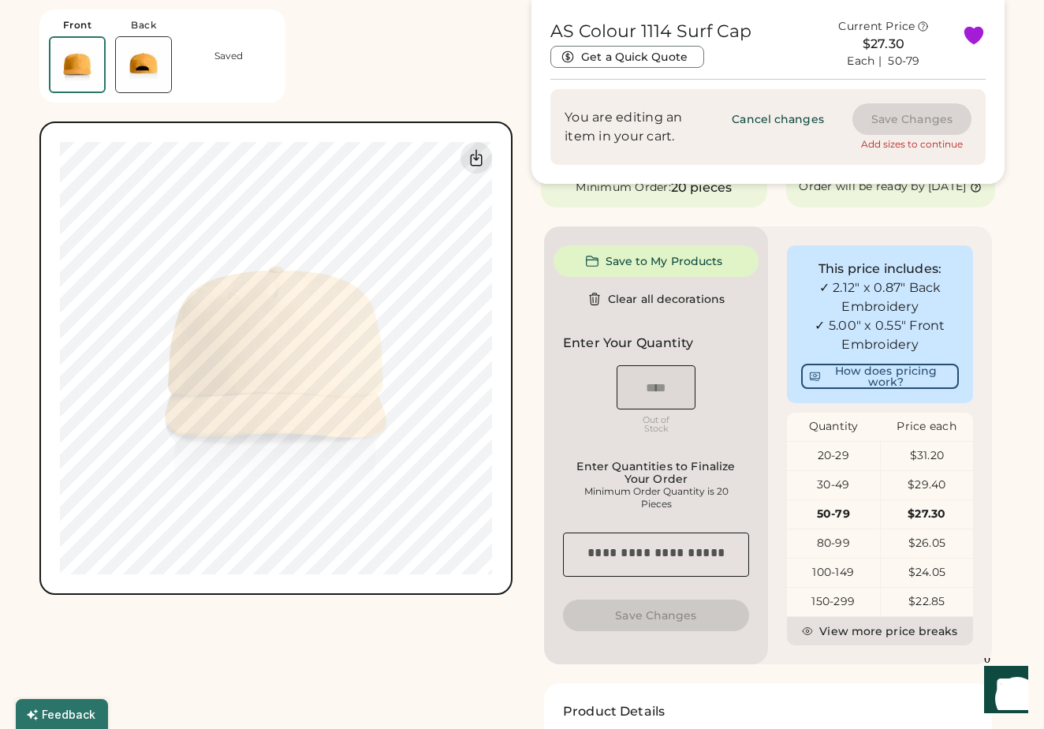
click at [1003, 682] on icon "Launch Front Chat" at bounding box center [1006, 688] width 44 height 44
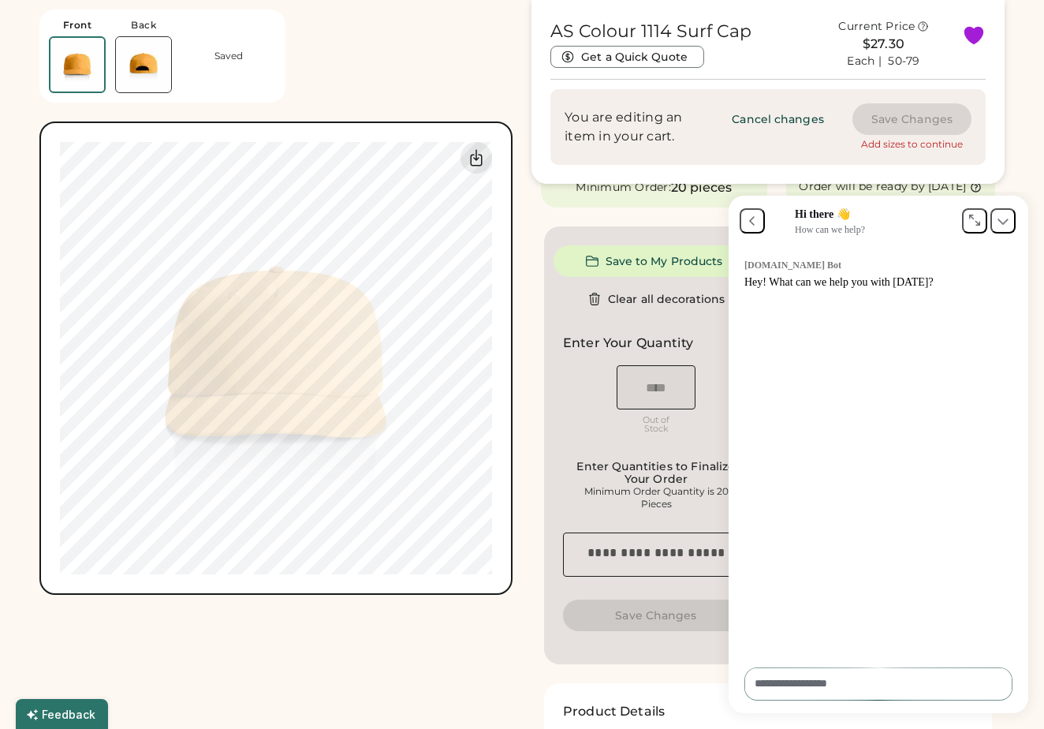
click at [799, 683] on textarea at bounding box center [878, 683] width 267 height 31
type textarea "**********"
click at [1003, 681] on button at bounding box center [997, 681] width 35 height 27
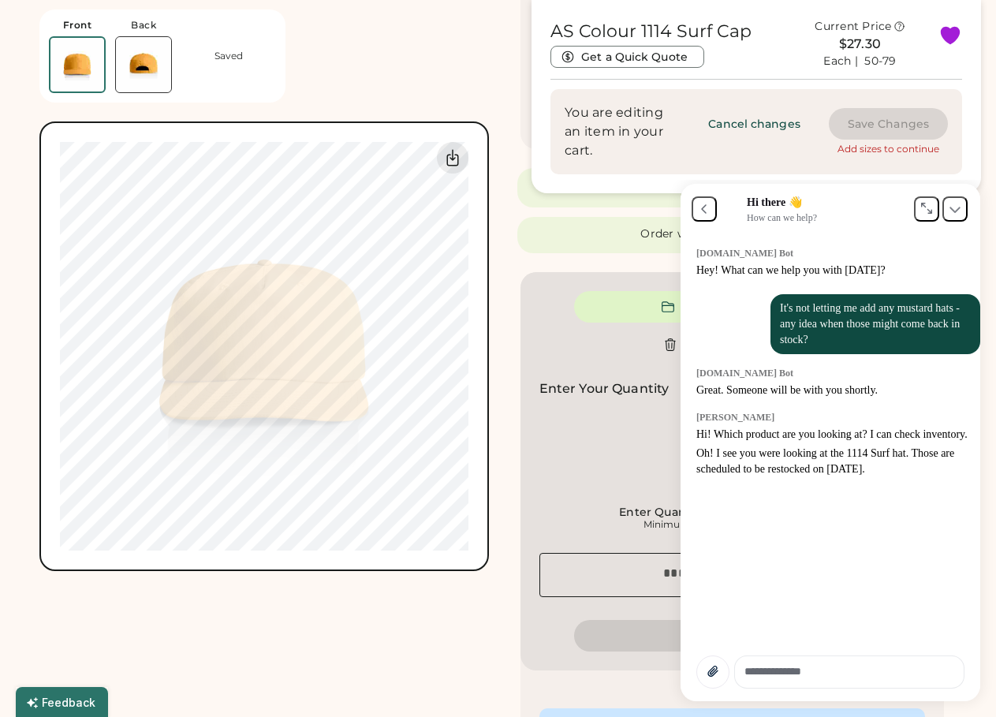
click at [774, 678] on textarea at bounding box center [849, 671] width 229 height 31
type textarea "**********"
click at [949, 669] on icon at bounding box center [948, 669] width 7 height 9
